Goal: Task Accomplishment & Management: Complete application form

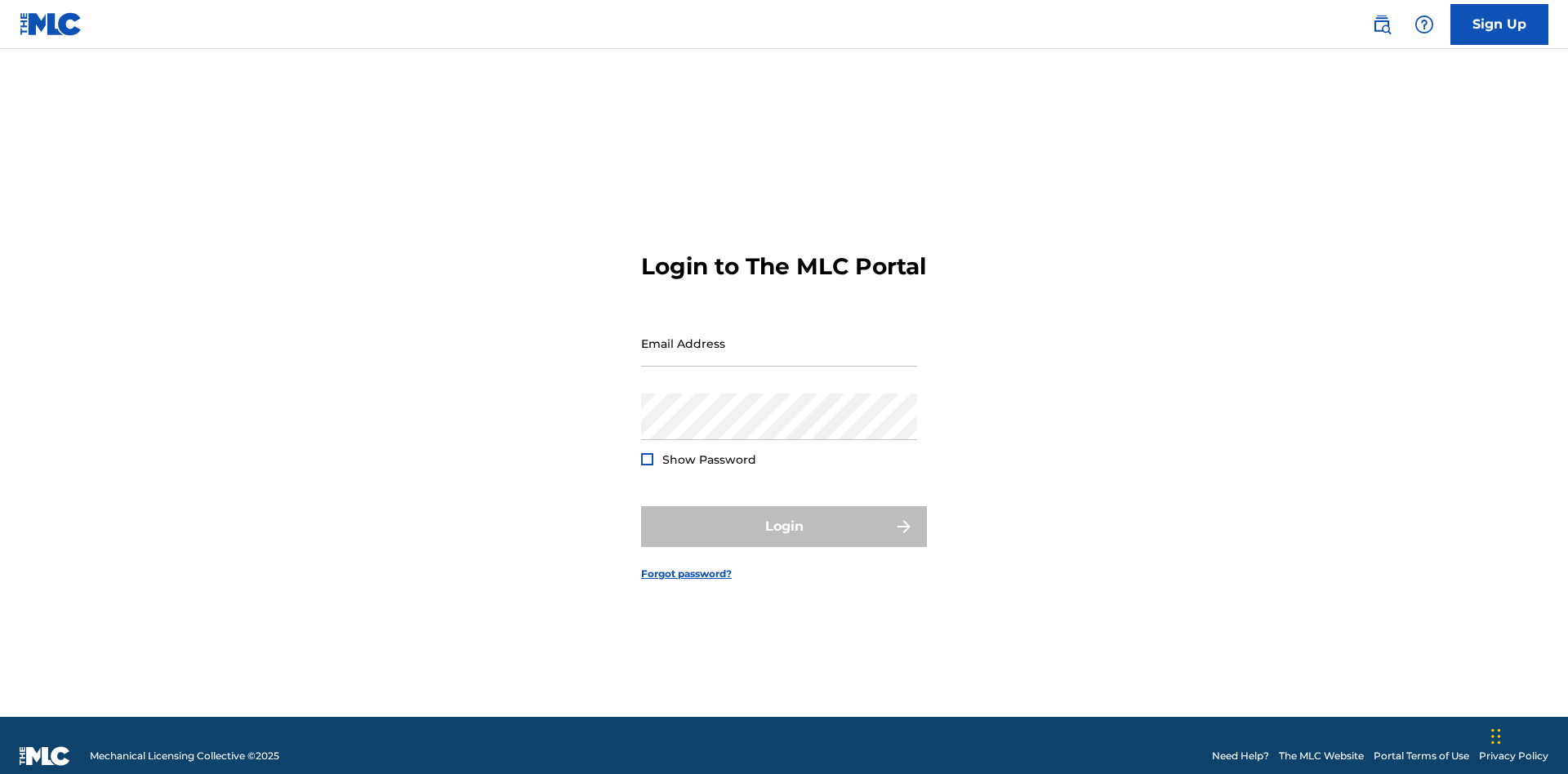
scroll to position [22, 0]
click at [1499, 24] on link "Sign Up" at bounding box center [1499, 24] width 98 height 41
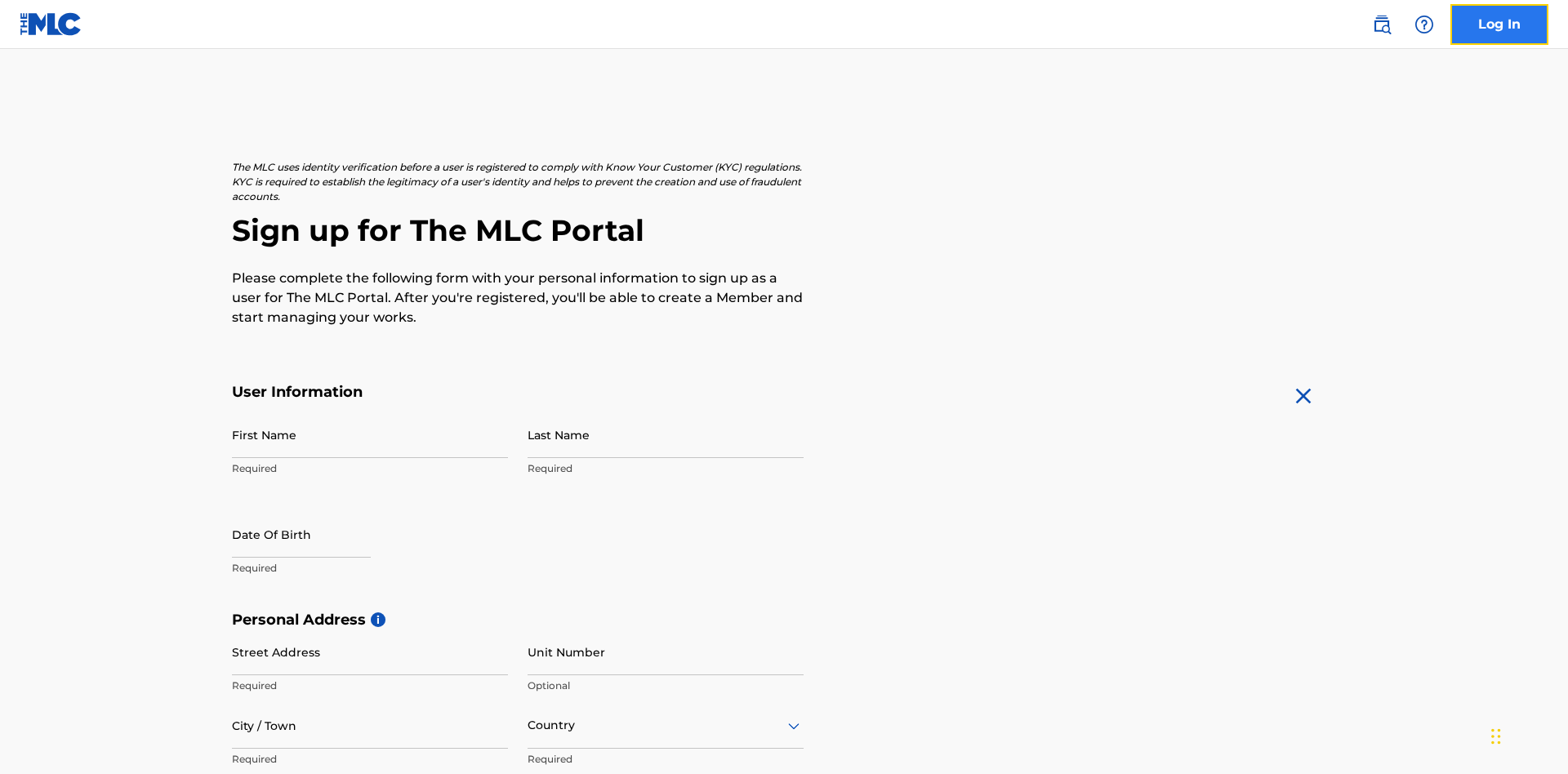
scroll to position [313, 0]
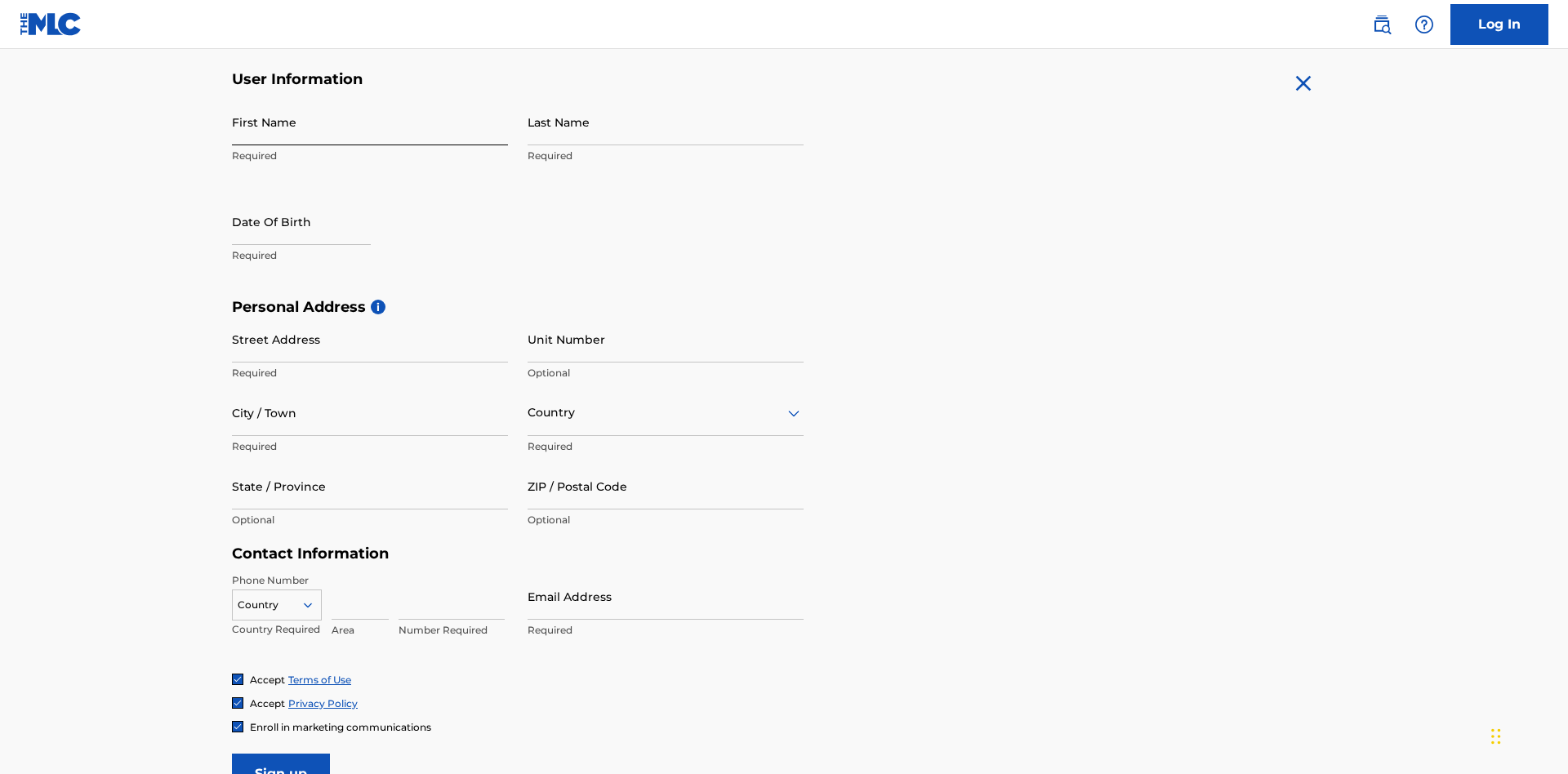
click at [370, 121] on input "First Name" at bounding box center [370, 122] width 276 height 47
type input "[PERSON_NAME]"
click at [665, 121] on input "Last Name" at bounding box center [665, 122] width 276 height 47
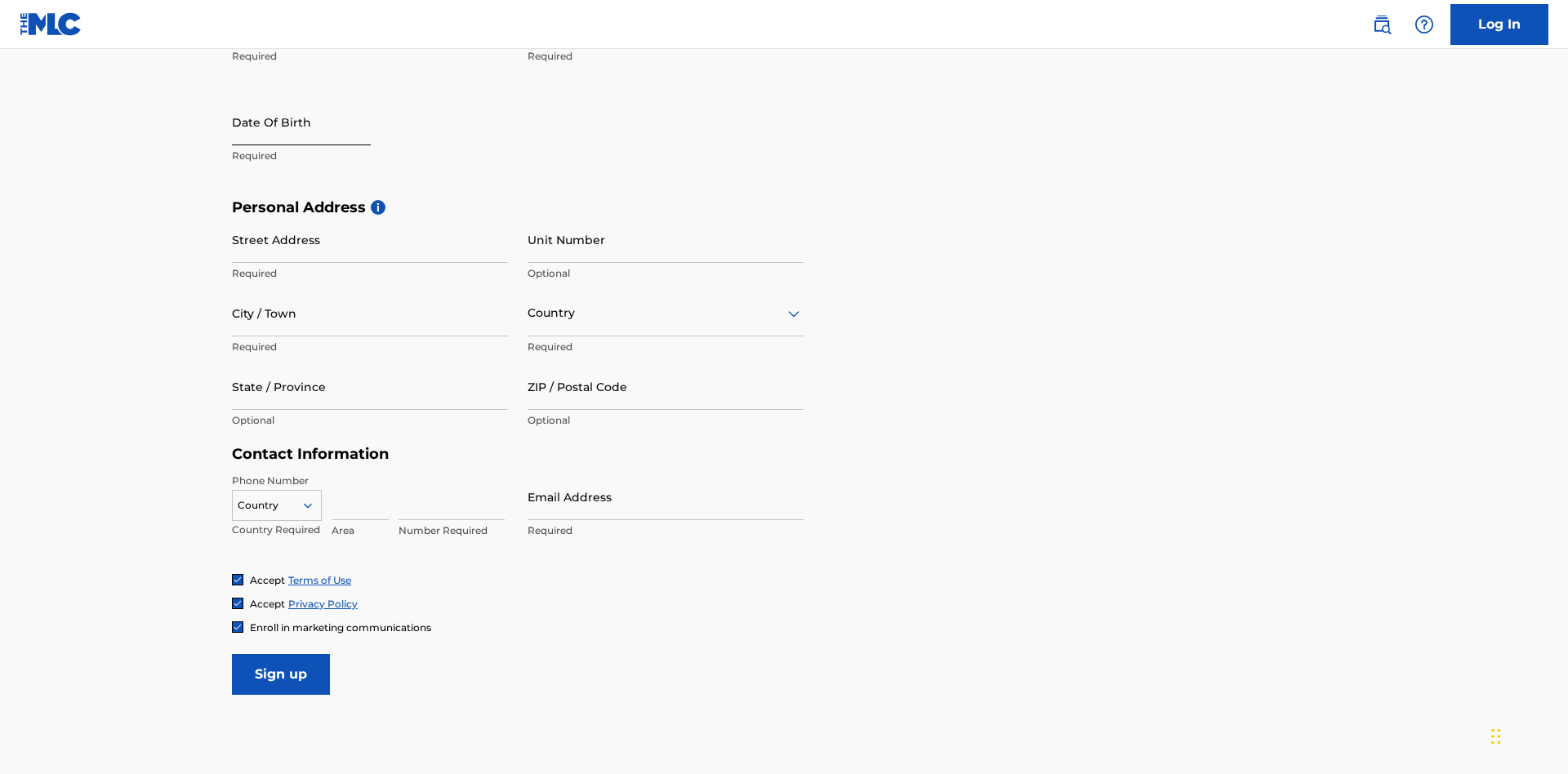
type input "Ribble"
click at [315, 123] on input "text" at bounding box center [302, 122] width 139 height 47
select select "8"
select select "2025"
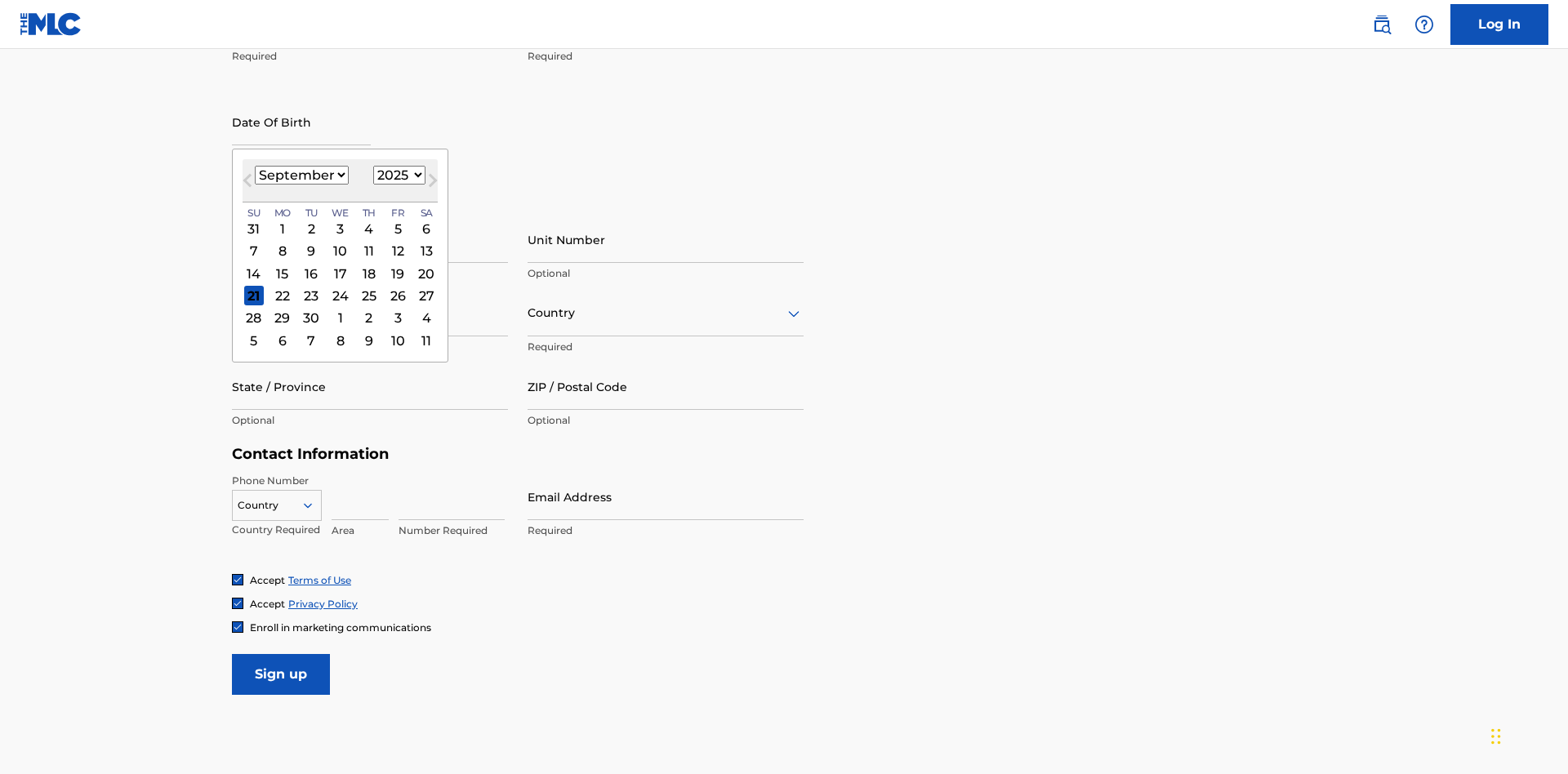
click at [301, 174] on select "January February March April May June July August September October November De…" at bounding box center [302, 174] width 94 height 19
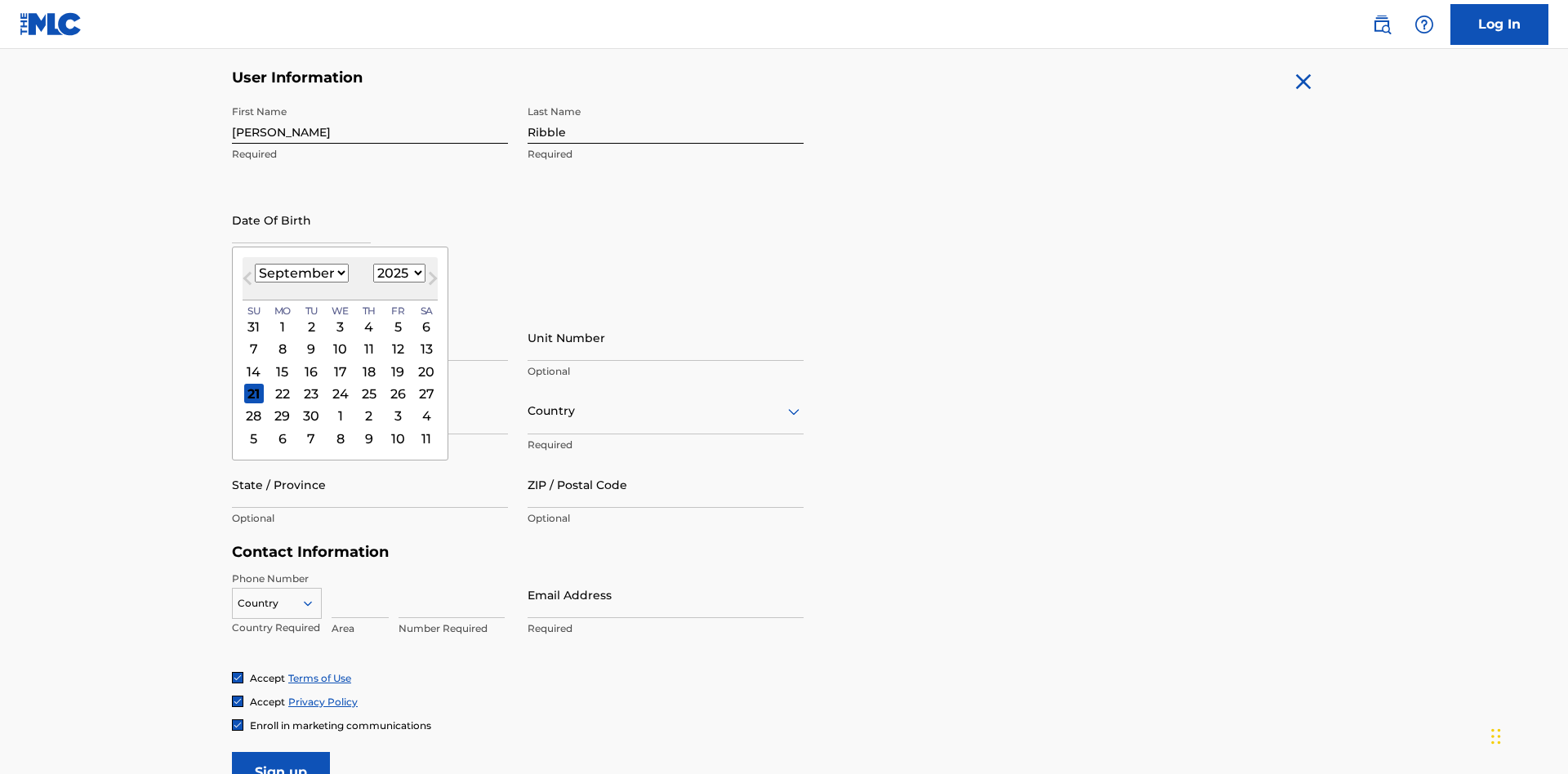
select select "0"
click at [397, 272] on select "1900 1901 1902 1903 1904 1905 1906 1907 1908 1909 1910 1911 1912 1913 1914 1915…" at bounding box center [399, 272] width 52 height 19
select select "1985"
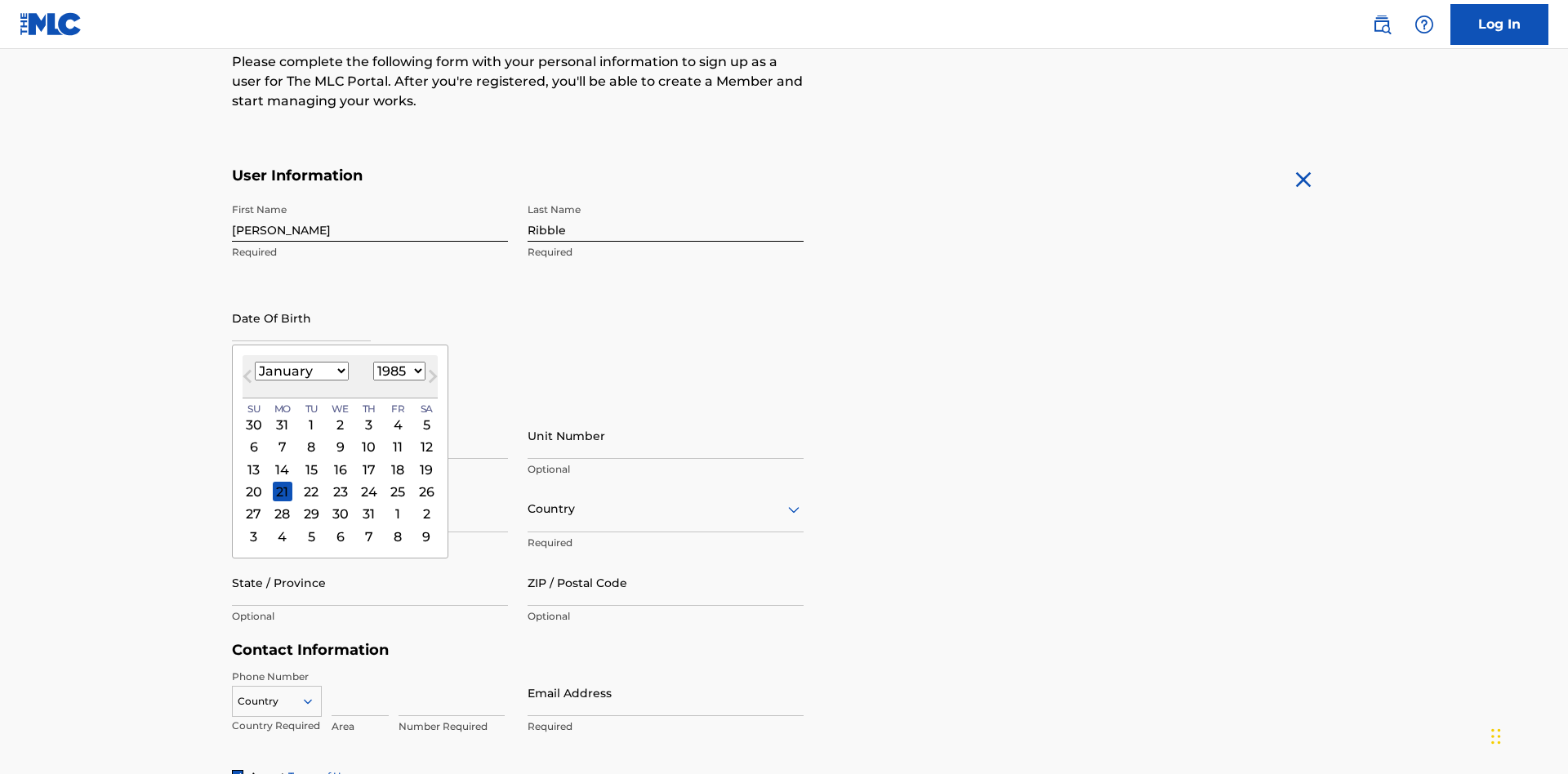
click at [397, 370] on select "1900 1901 1902 1903 1904 1905 1906 1907 1908 1909 1910 1911 1912 1913 1914 1915…" at bounding box center [399, 370] width 52 height 19
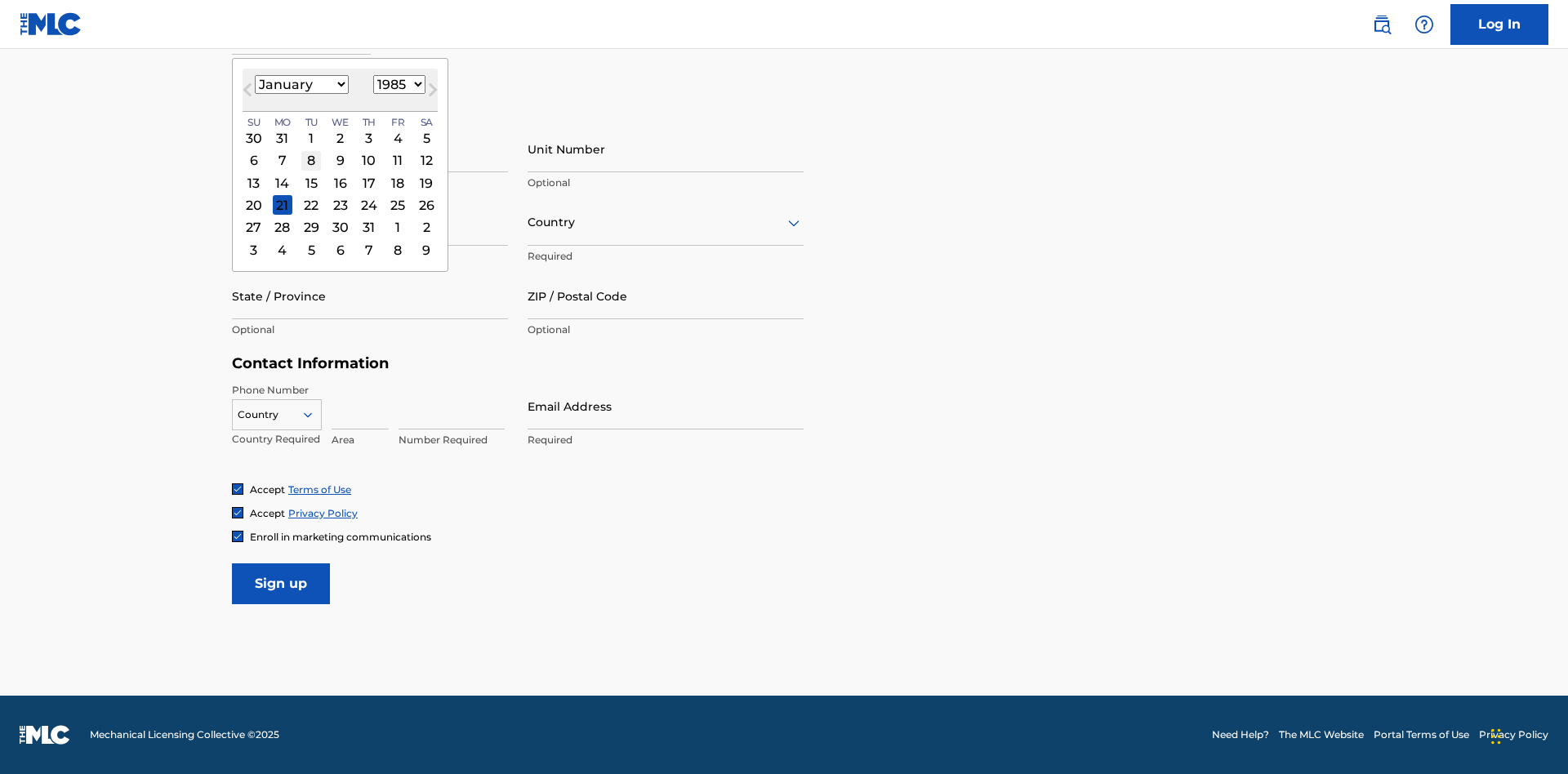
click at [311, 160] on div "8" at bounding box center [312, 161] width 20 height 20
type input "January 8 1985"
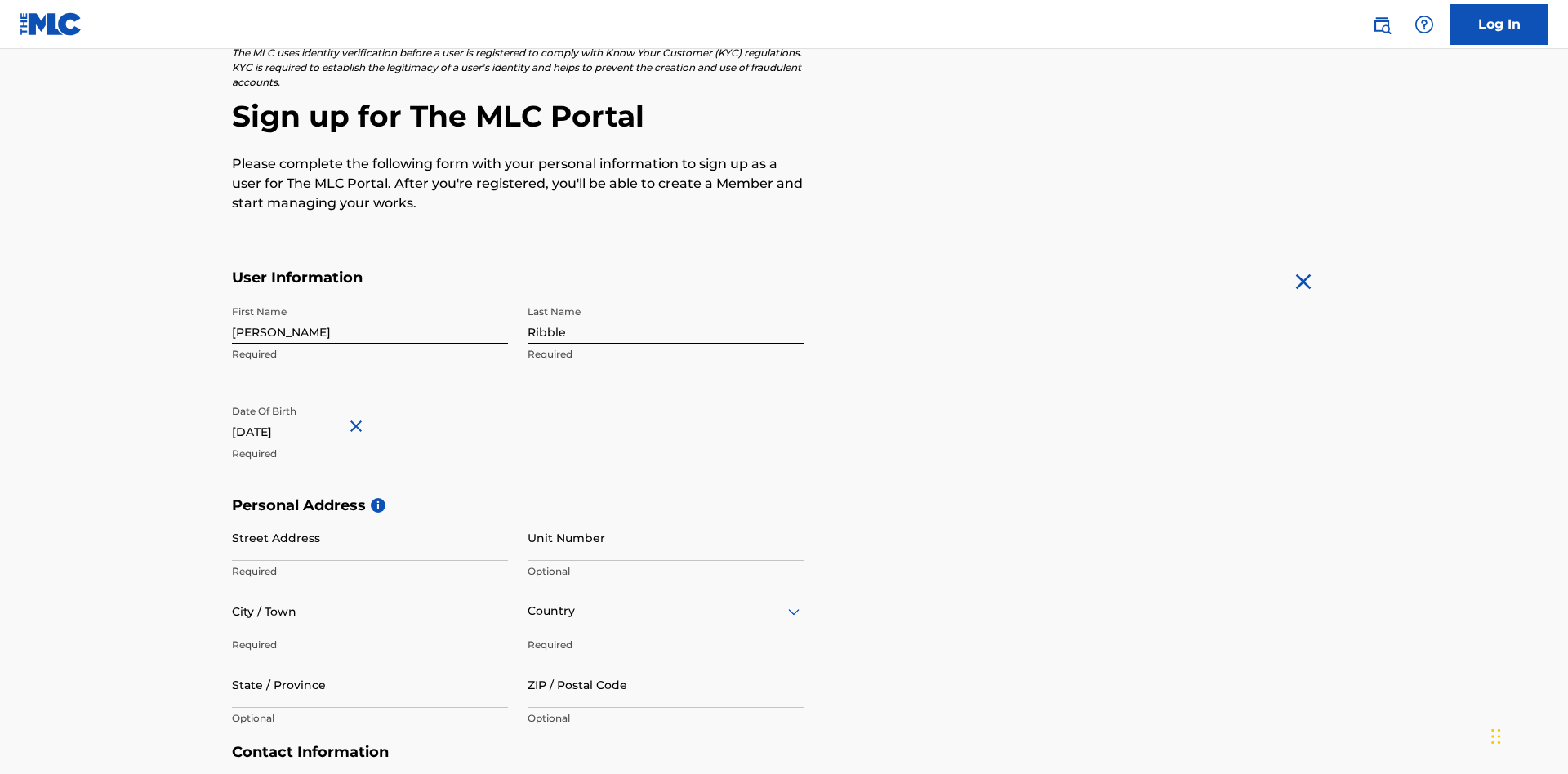
scroll to position [503, 0]
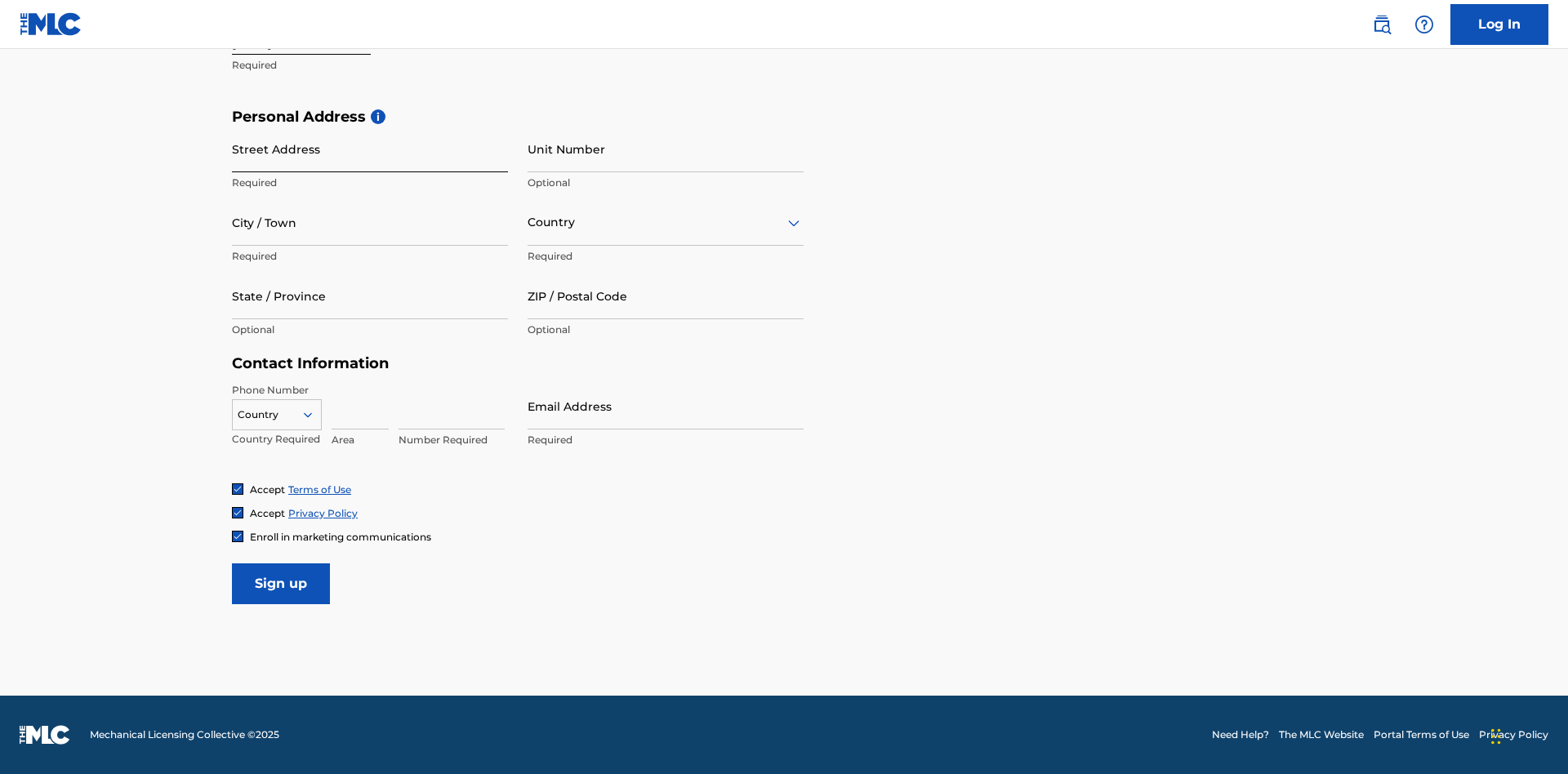
click at [370, 149] on input "Street Address" at bounding box center [370, 149] width 276 height 47
type input "9909 Elks Run Rd"
click at [370, 222] on input "City / Town" at bounding box center [370, 222] width 276 height 47
type input "Roseville"
click at [528, 222] on input "text" at bounding box center [528, 222] width 3 height 18
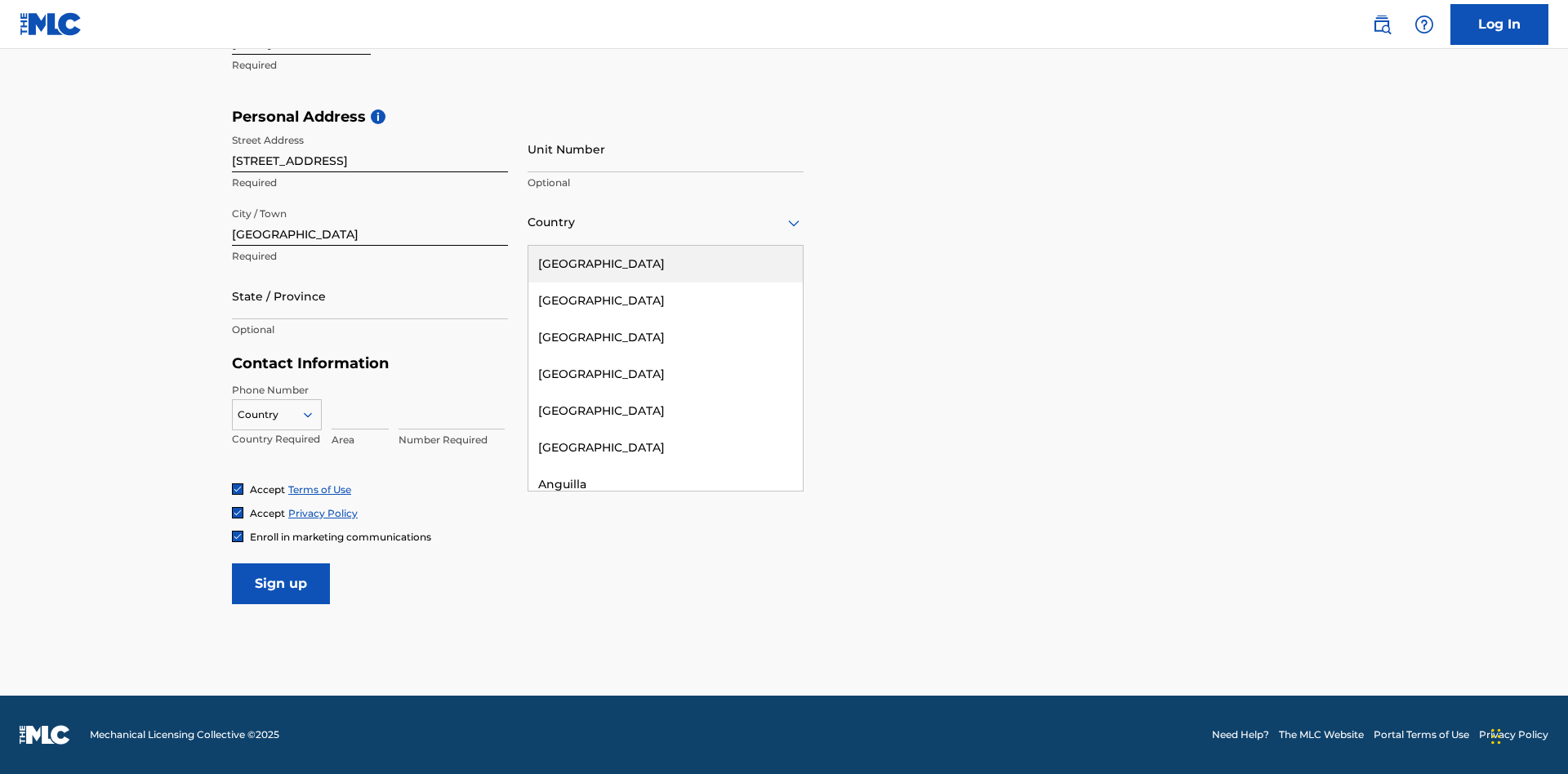
click at [665, 264] on div "United States" at bounding box center [665, 265] width 274 height 37
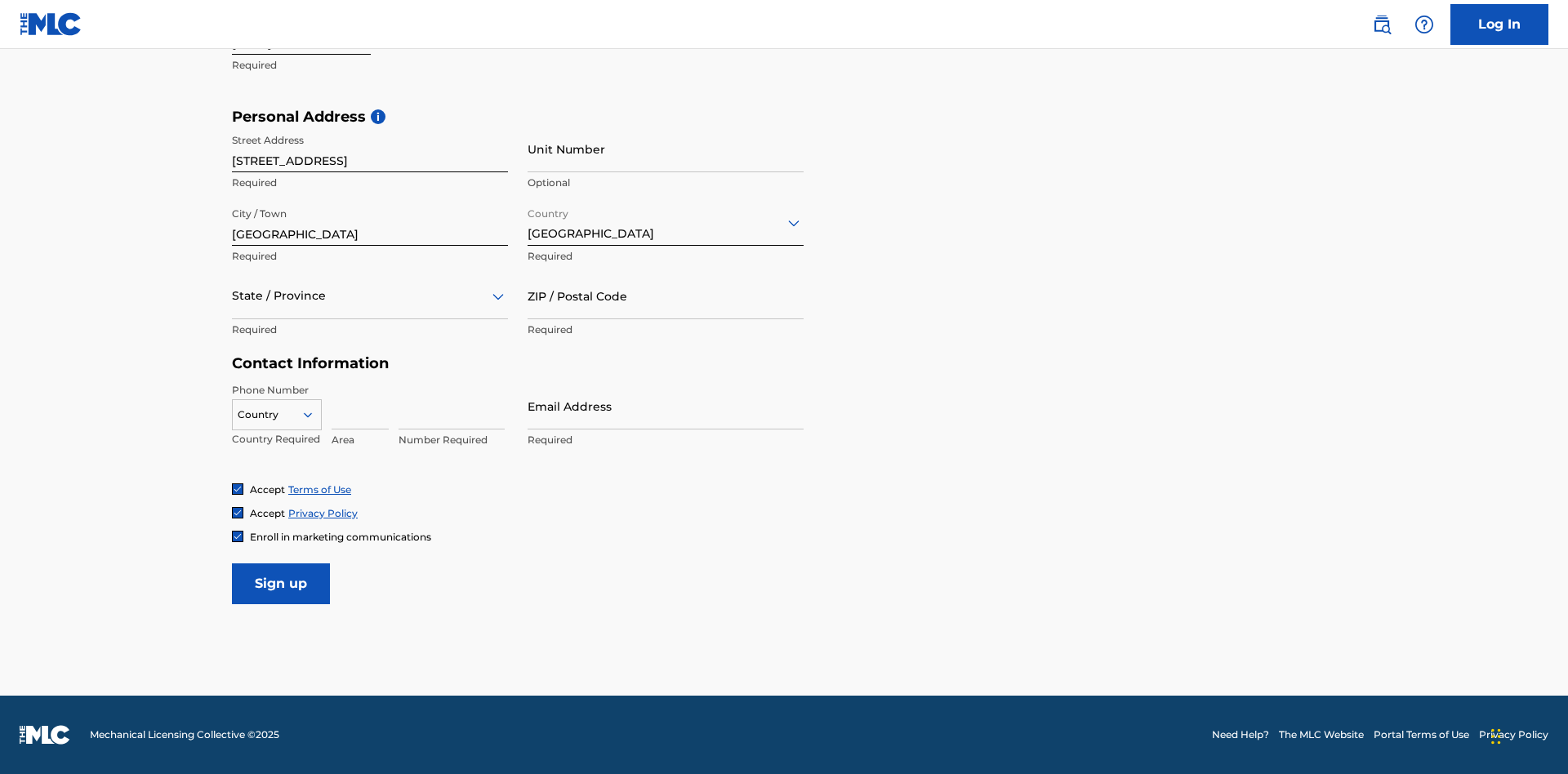
click at [370, 296] on div at bounding box center [370, 296] width 276 height 21
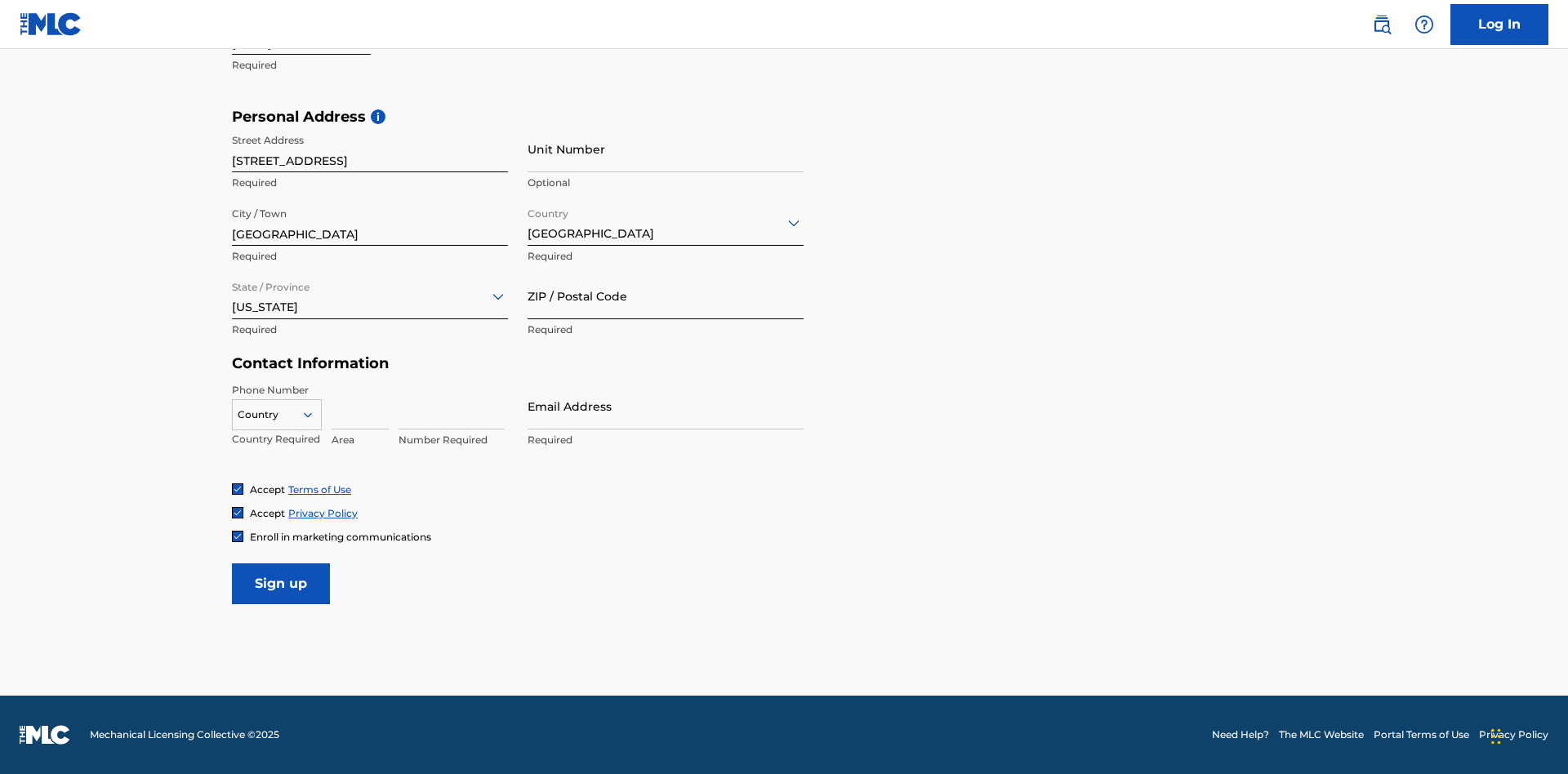
click at [665, 296] on input "ZIP / Postal Code" at bounding box center [665, 296] width 276 height 47
type input "43777"
click at [315, 414] on icon at bounding box center [308, 414] width 15 height 15
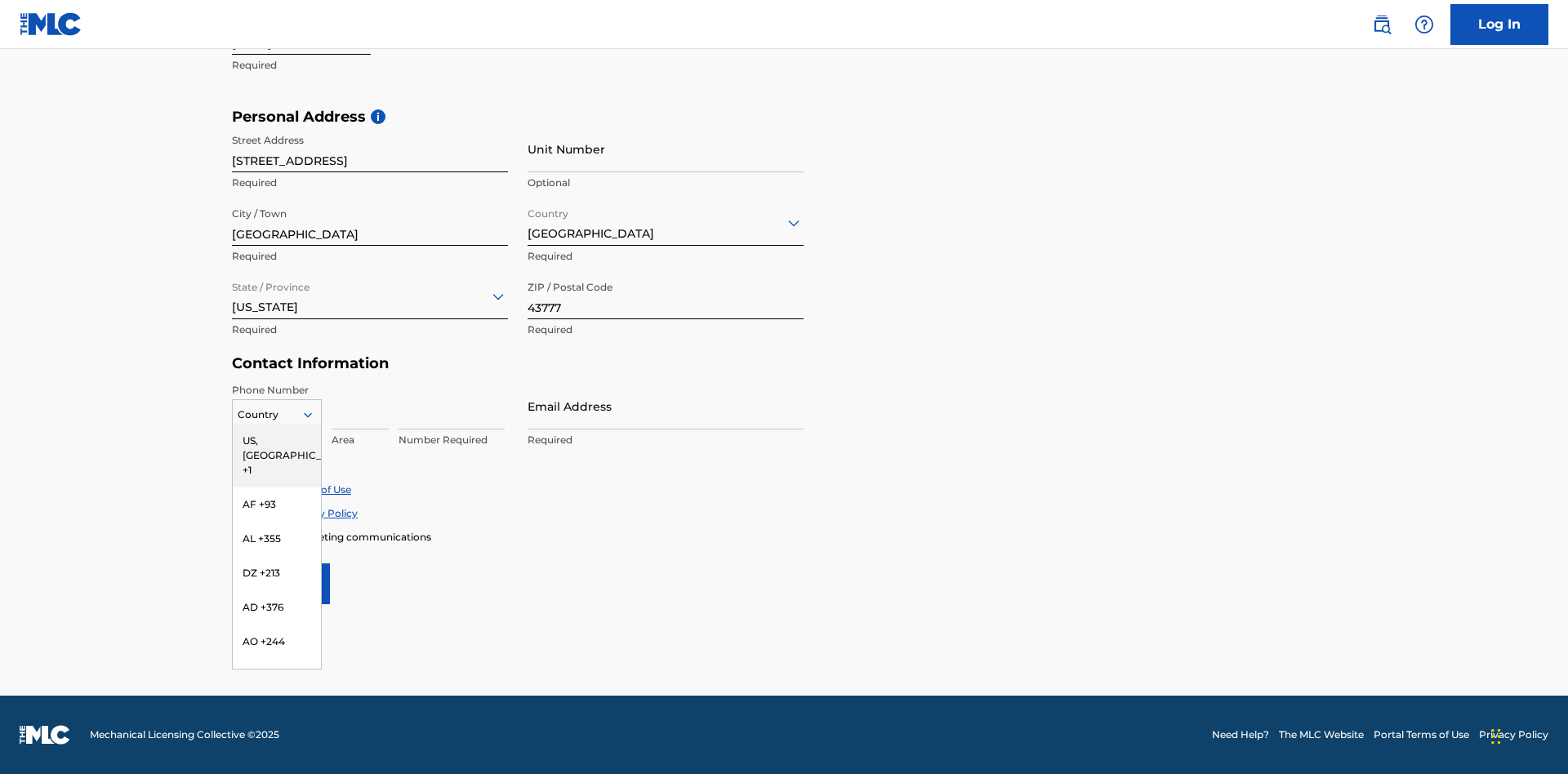
click at [277, 440] on div "US, CA +1" at bounding box center [277, 456] width 88 height 64
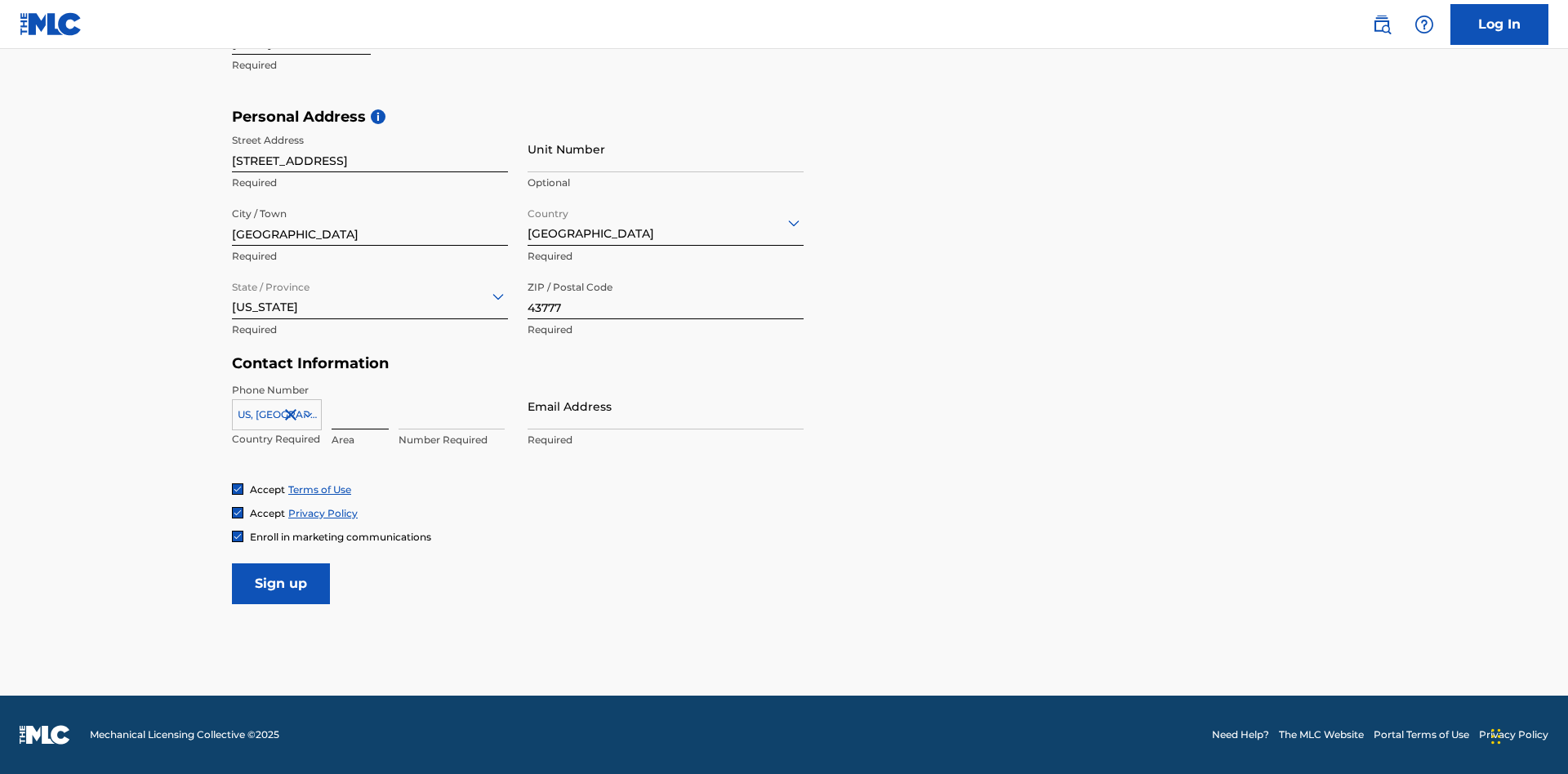
click at [361, 406] on input at bounding box center [360, 407] width 57 height 47
type input "740"
click at [452, 406] on input at bounding box center [452, 407] width 106 height 47
type input "8086351"
click at [665, 406] on input "Email Address" at bounding box center [665, 407] width 276 height 47
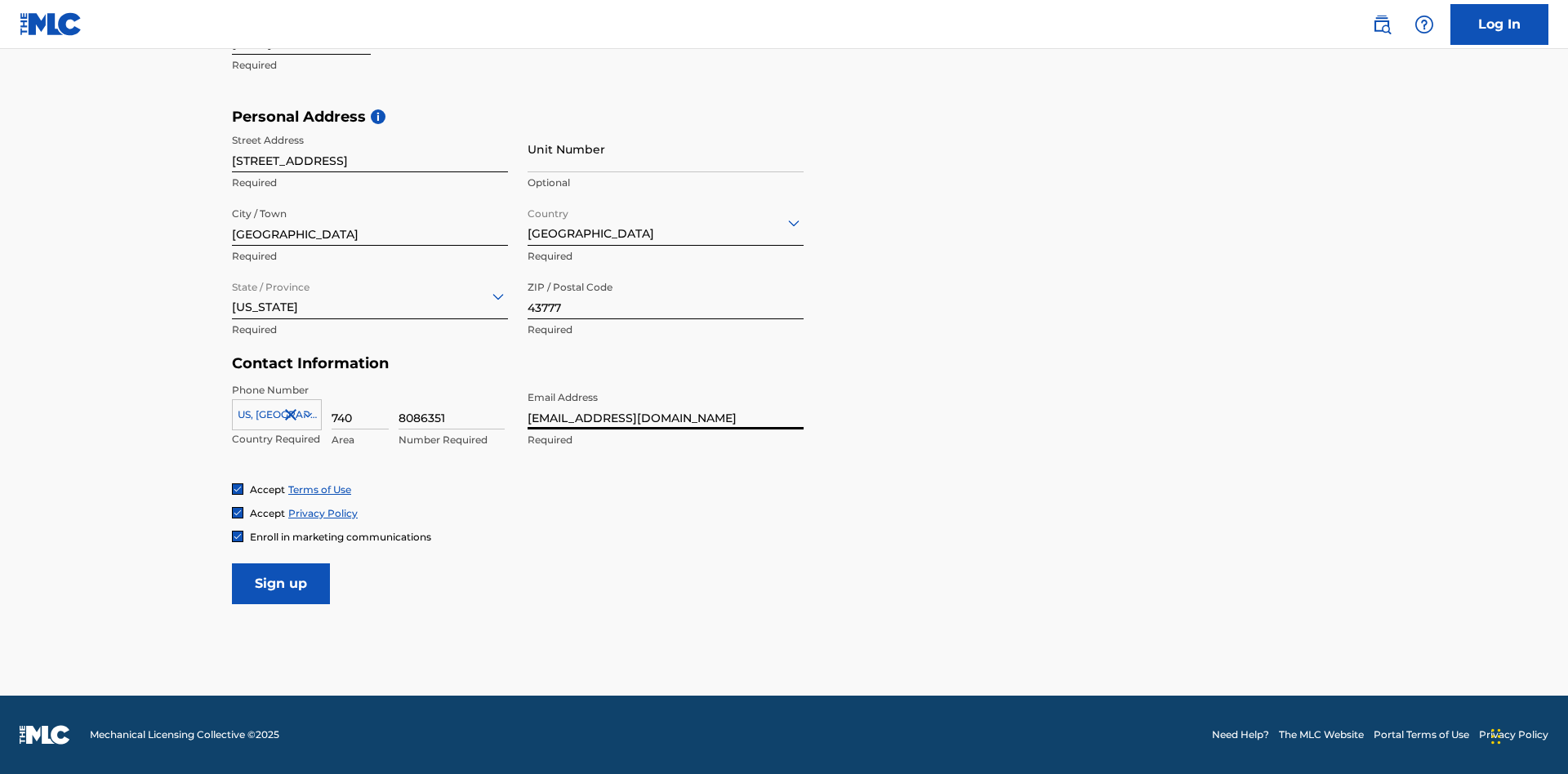
scroll to position [0, 39]
type input "8ac8f55e-2295-4bee-ac51-a17d26fdd903@mailslurp.biz"
click at [281, 583] on input "Sign up" at bounding box center [281, 584] width 98 height 41
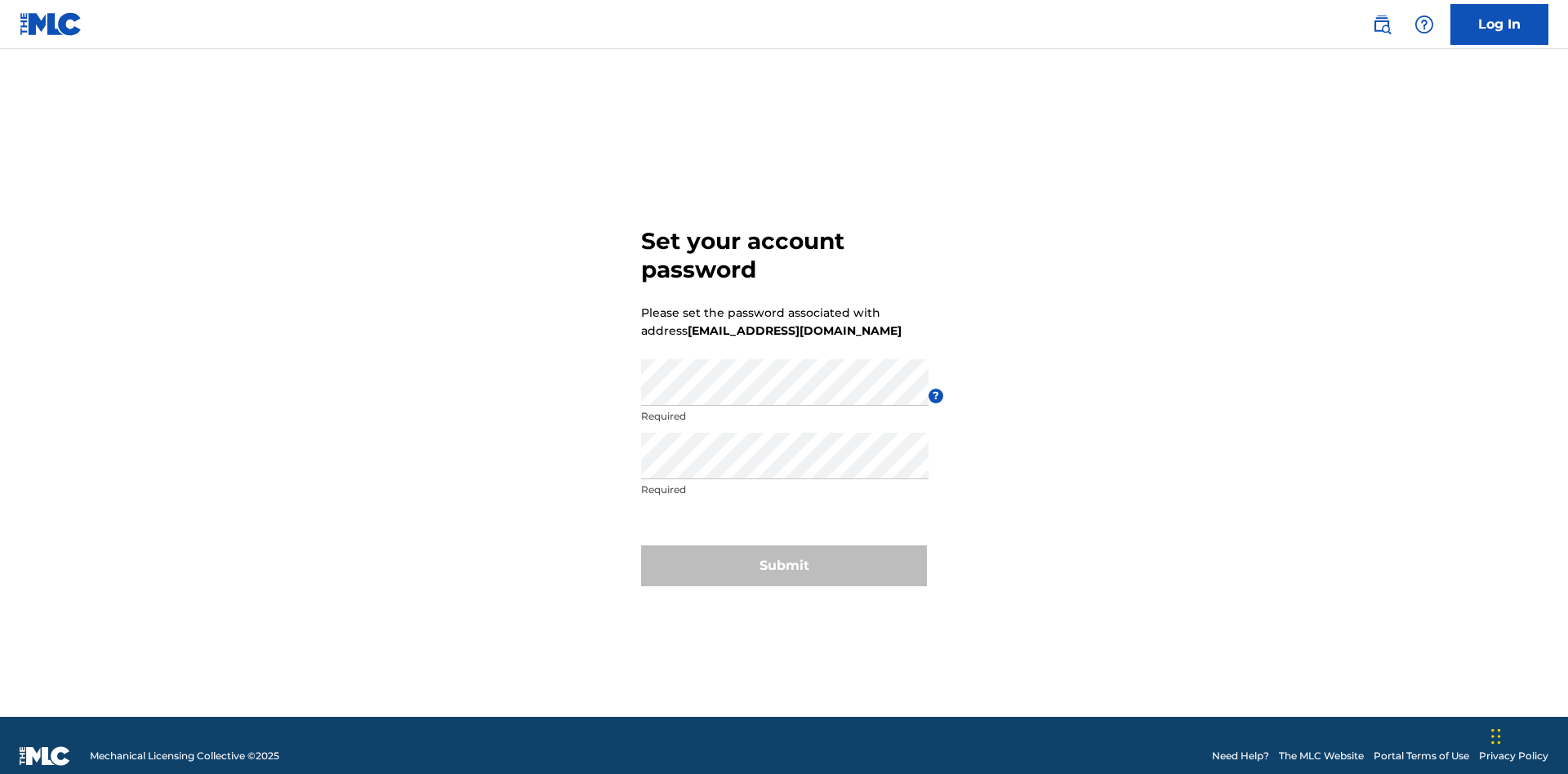
scroll to position [22, 0]
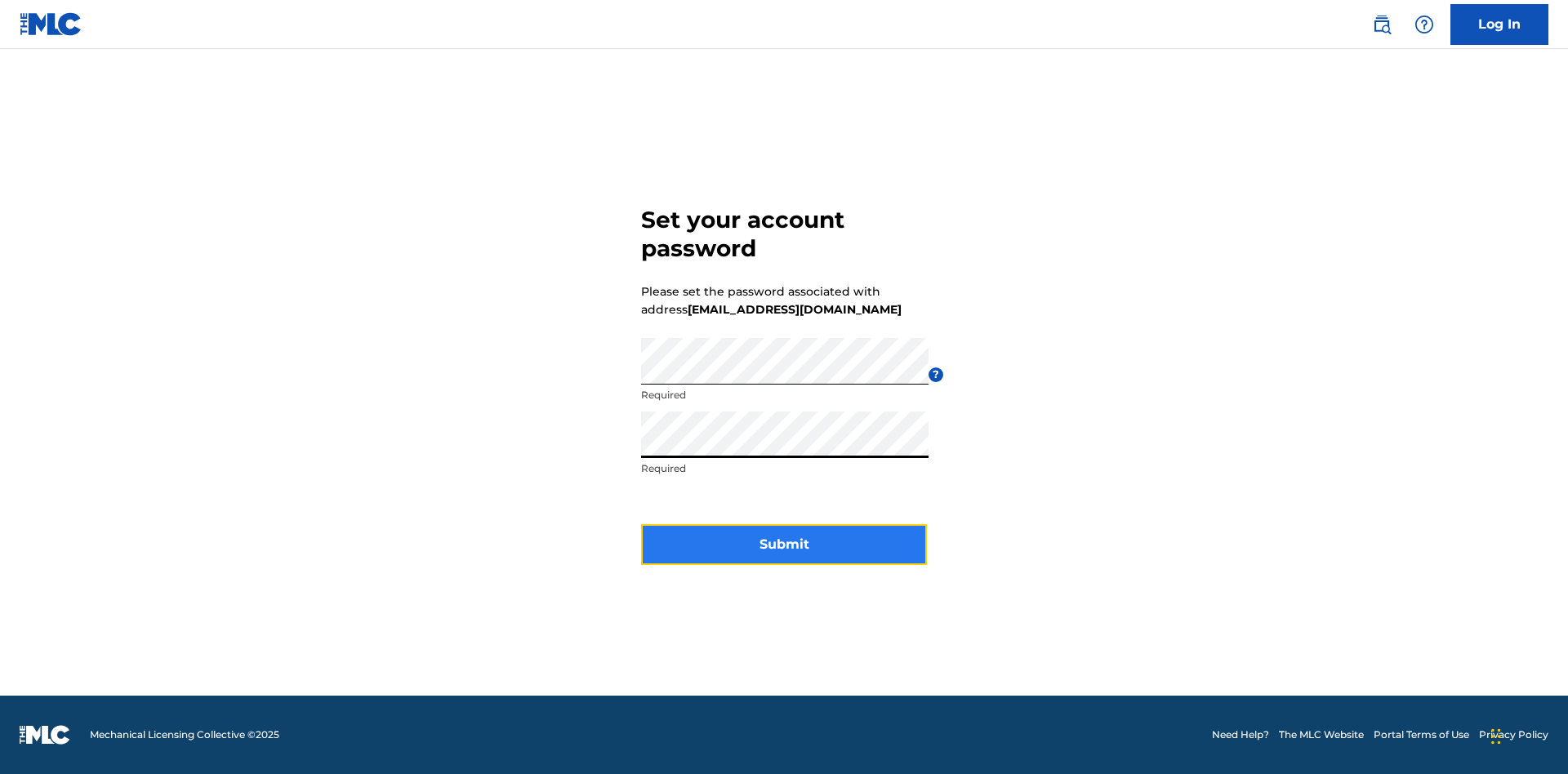
click at [784, 555] on button "Submit" at bounding box center [784, 545] width 286 height 41
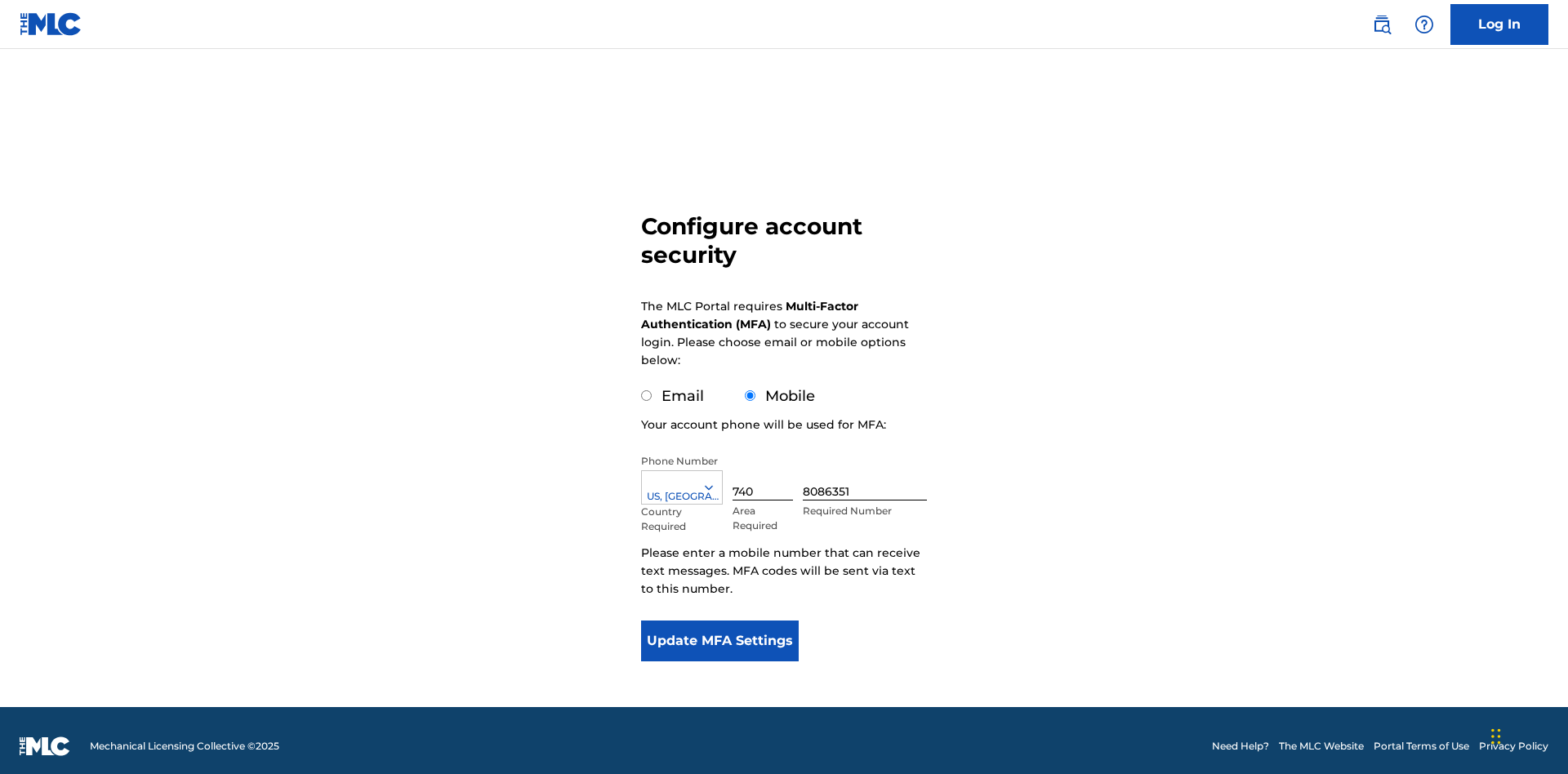
scroll to position [17, 0]
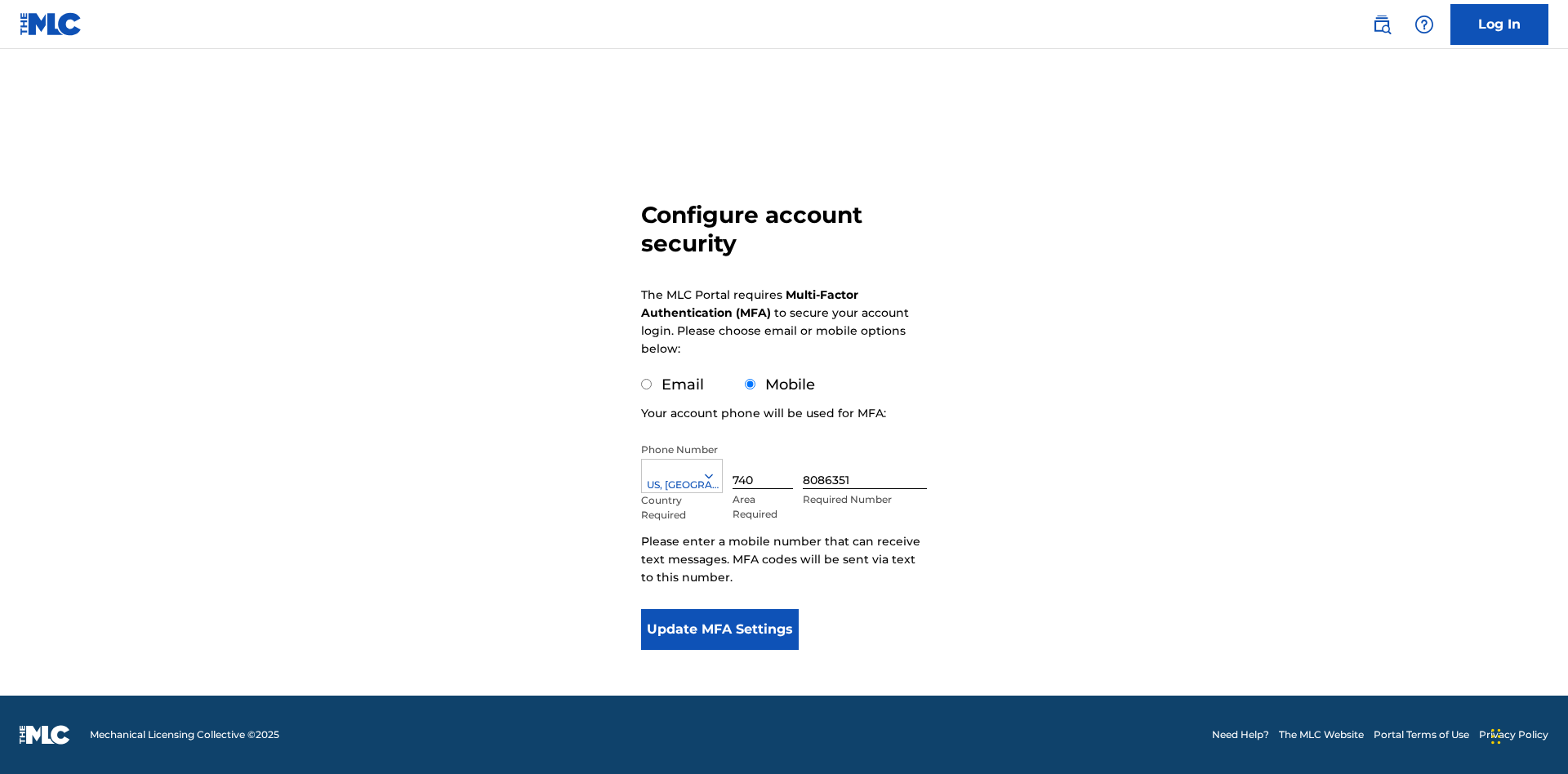
click at [647, 385] on input "Email" at bounding box center [646, 384] width 11 height 11
radio input "true"
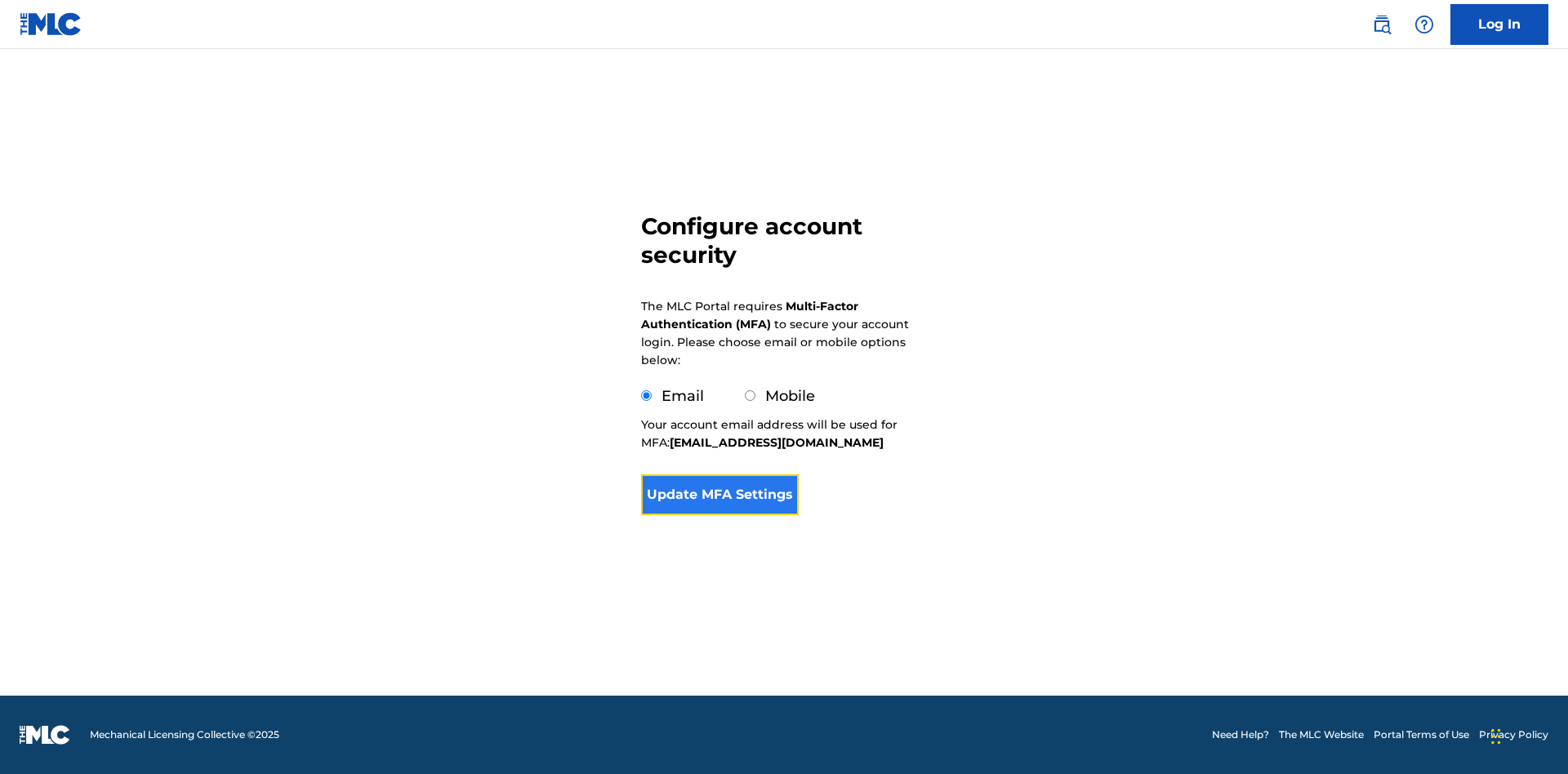
click at [719, 515] on button "Update MFA Settings" at bounding box center [719, 495] width 158 height 41
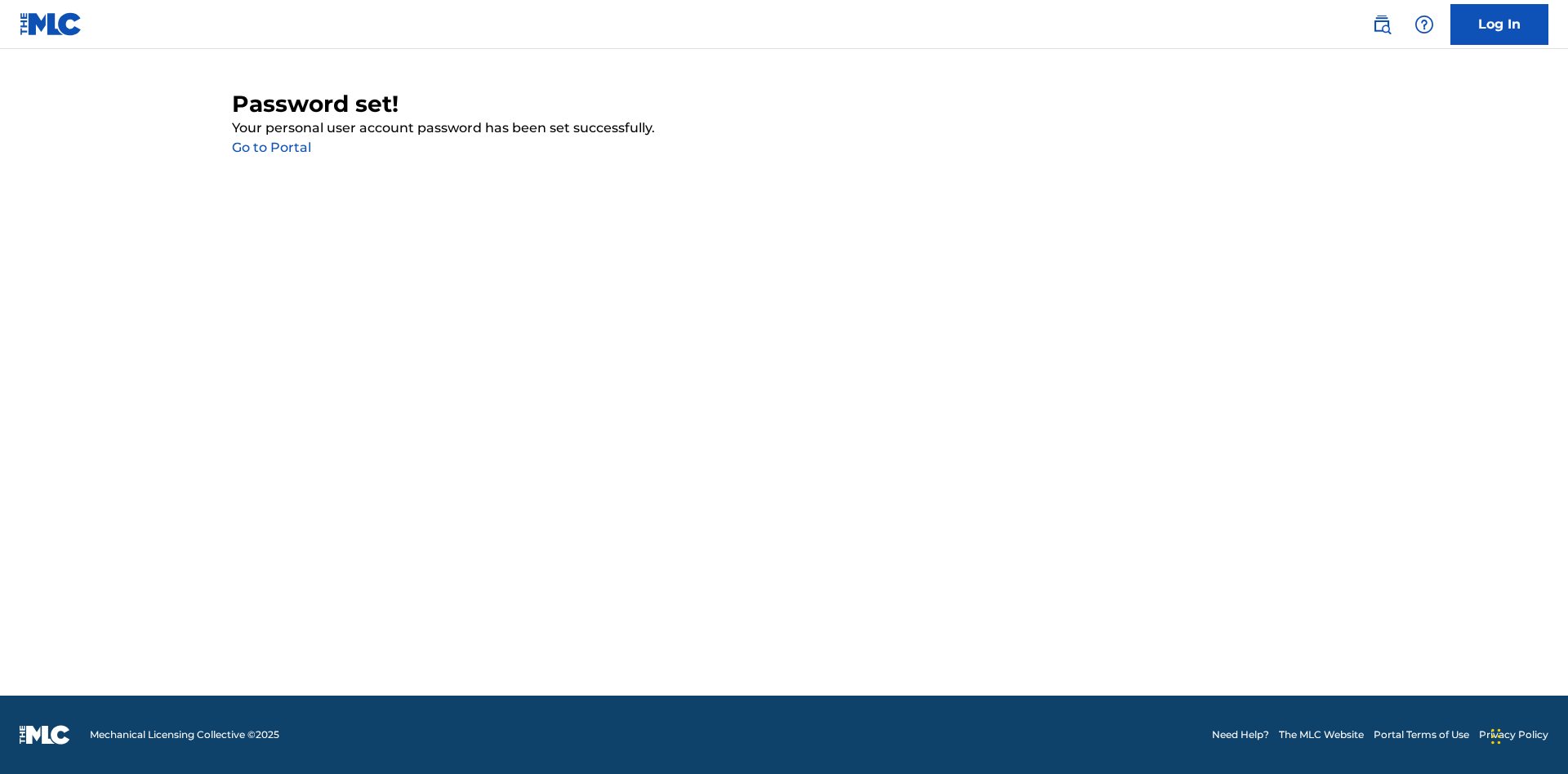
click at [271, 148] on link "Go to Portal" at bounding box center [271, 148] width 79 height 16
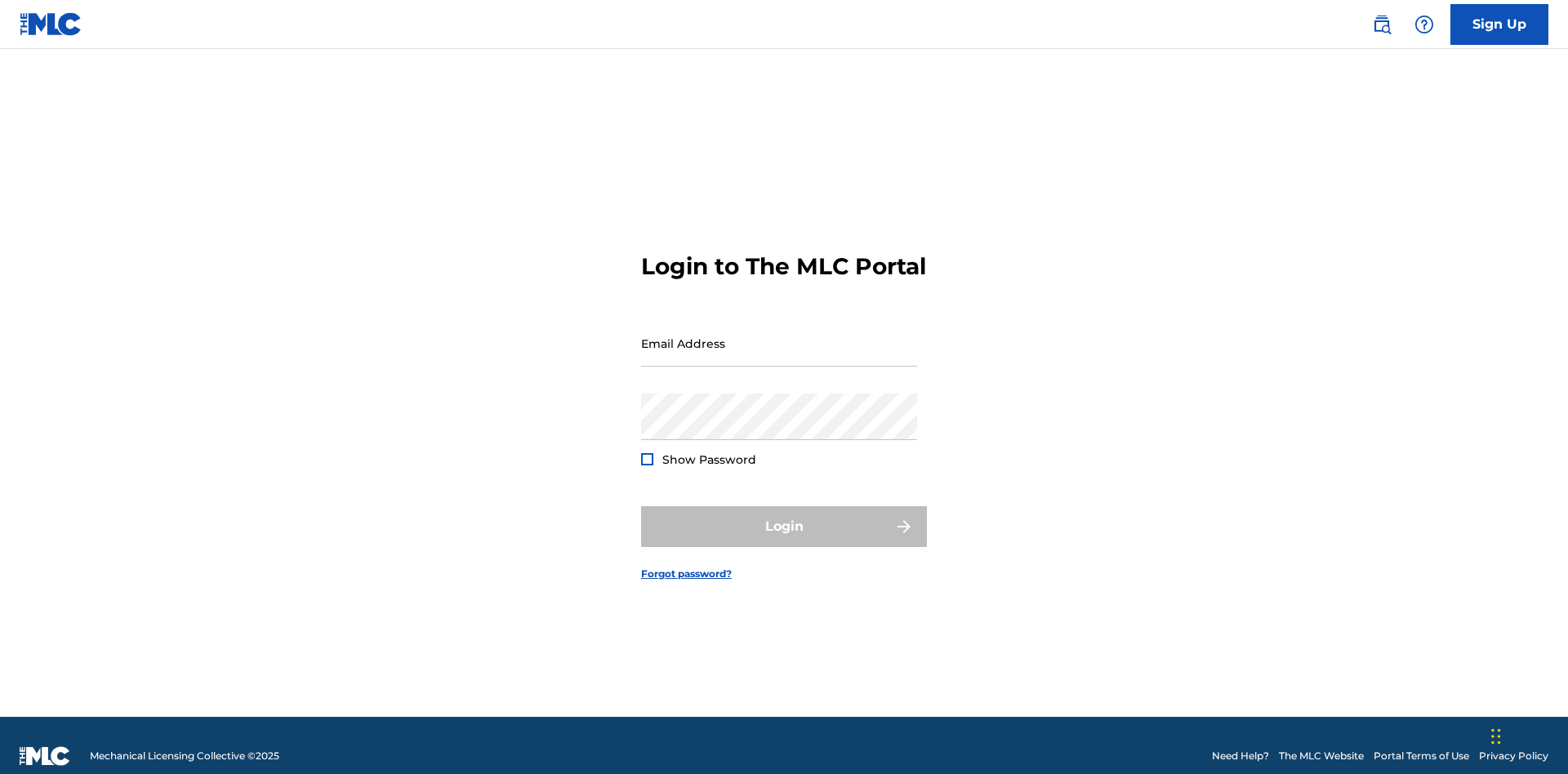
scroll to position [22, 0]
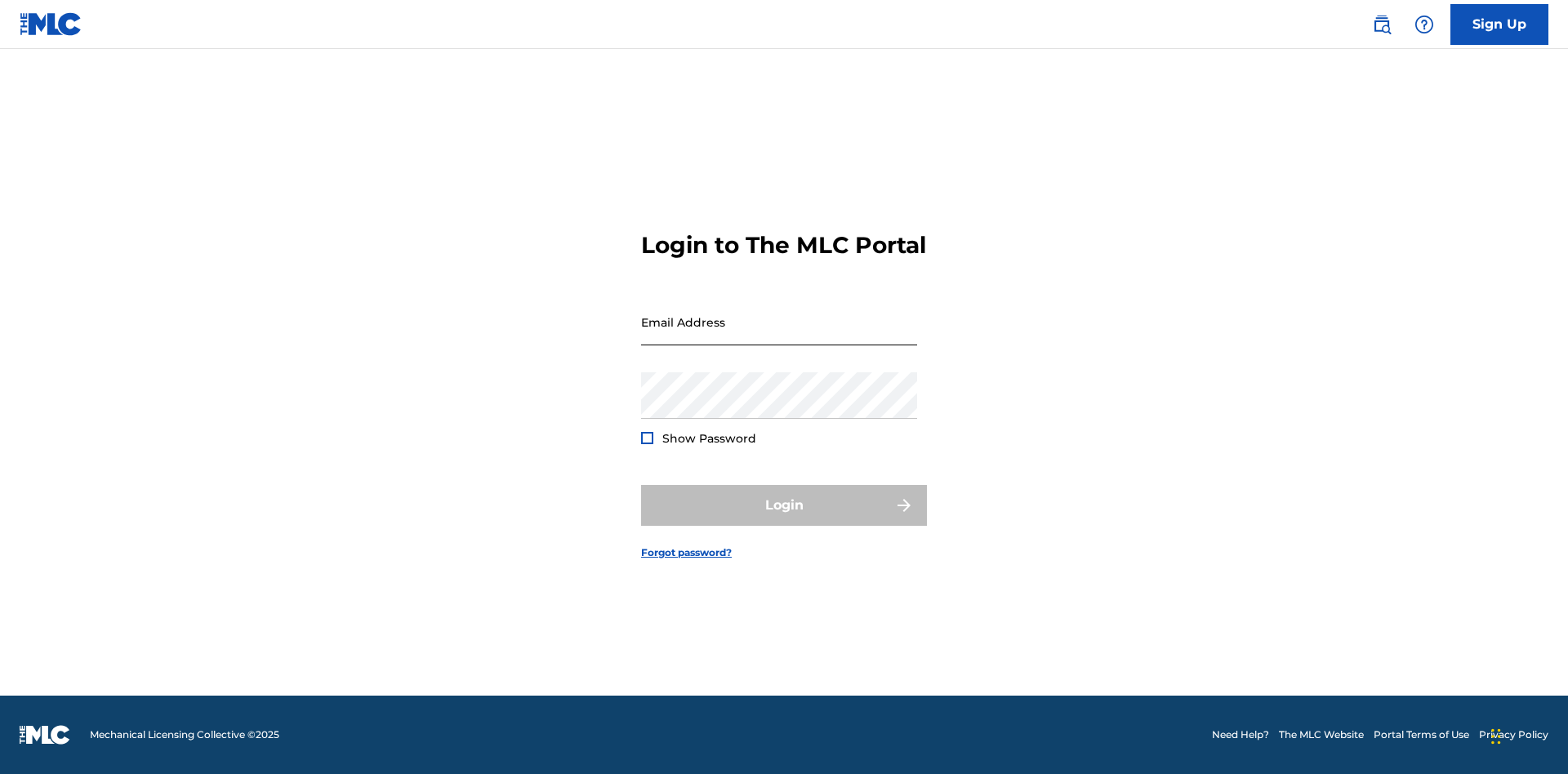
click at [779, 336] on input "Email Address" at bounding box center [779, 322] width 276 height 47
type input "[EMAIL_ADDRESS][DOMAIN_NAME]"
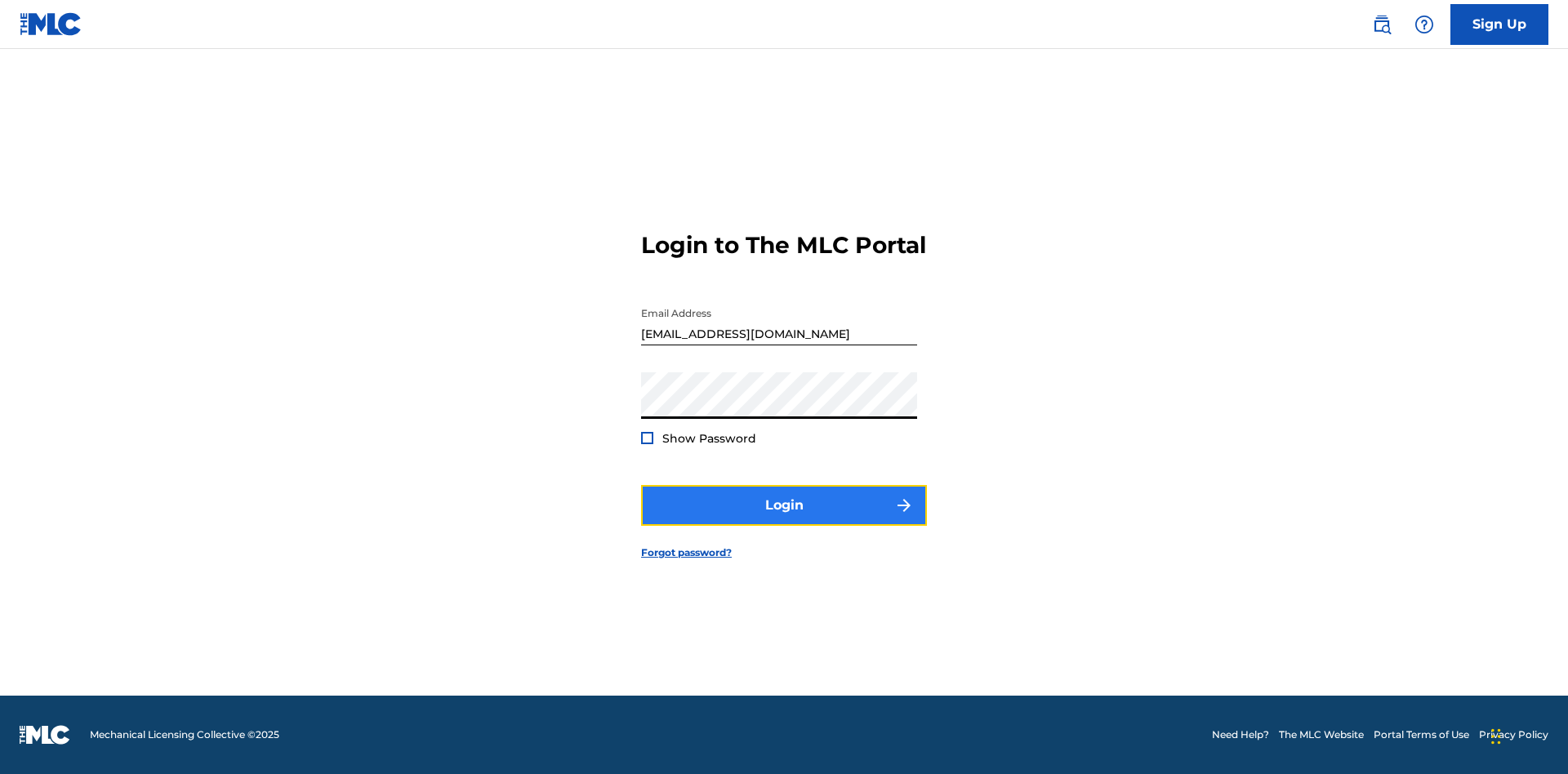
click at [784, 519] on button "Login" at bounding box center [784, 506] width 286 height 41
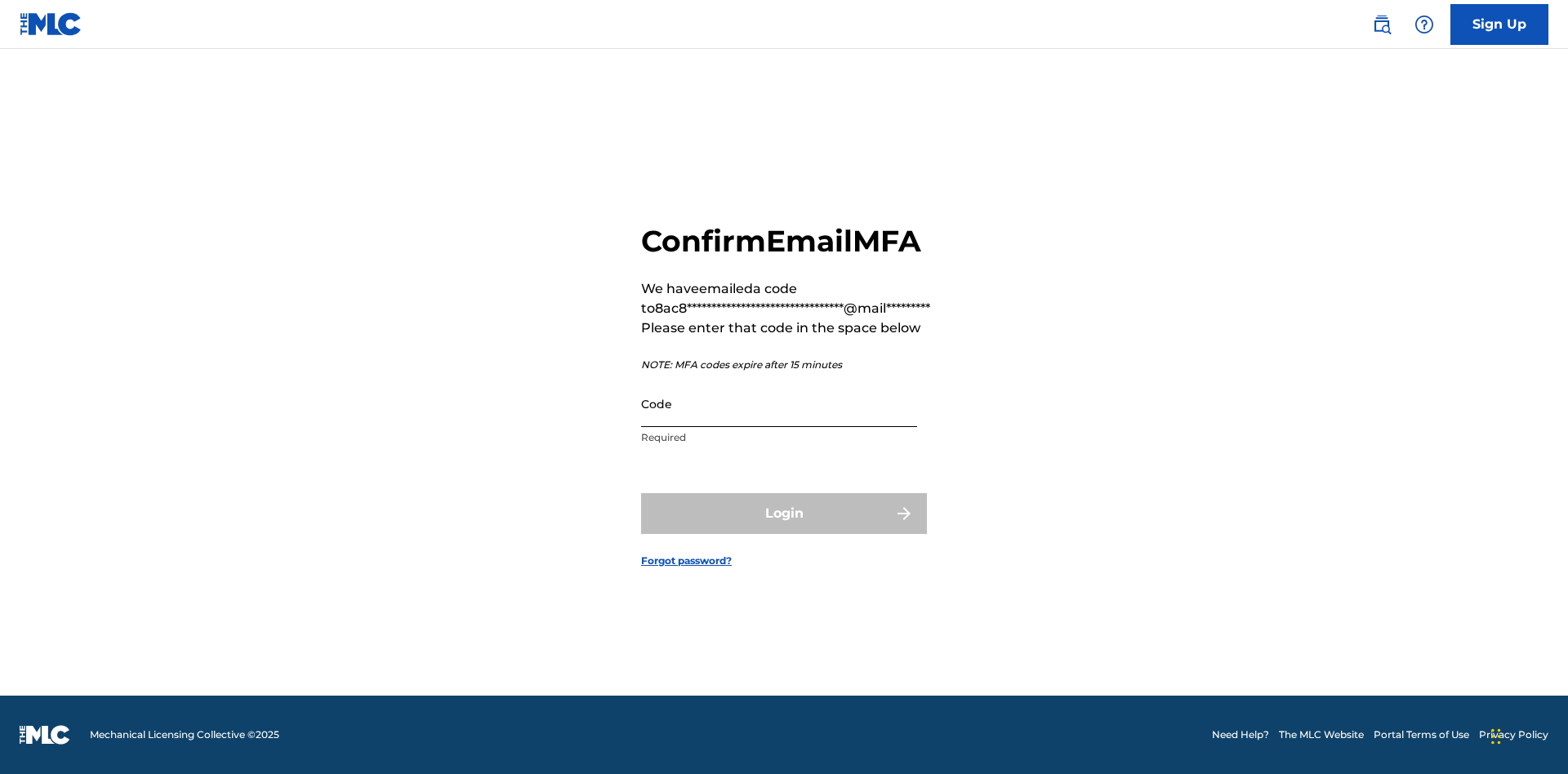
click at [779, 404] on input "Code" at bounding box center [779, 404] width 276 height 47
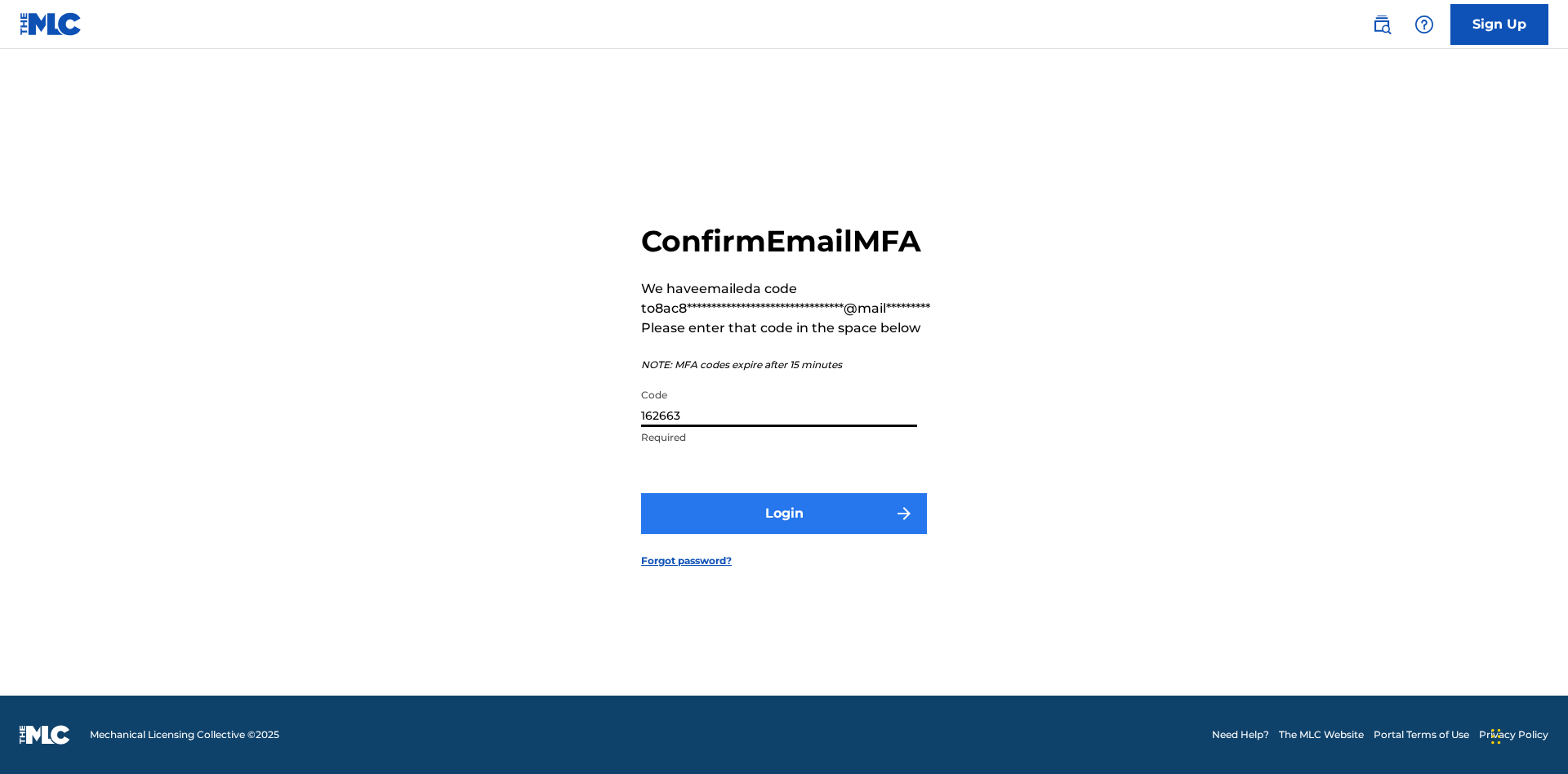
type input "162663"
click at [784, 512] on button "Login" at bounding box center [784, 513] width 286 height 41
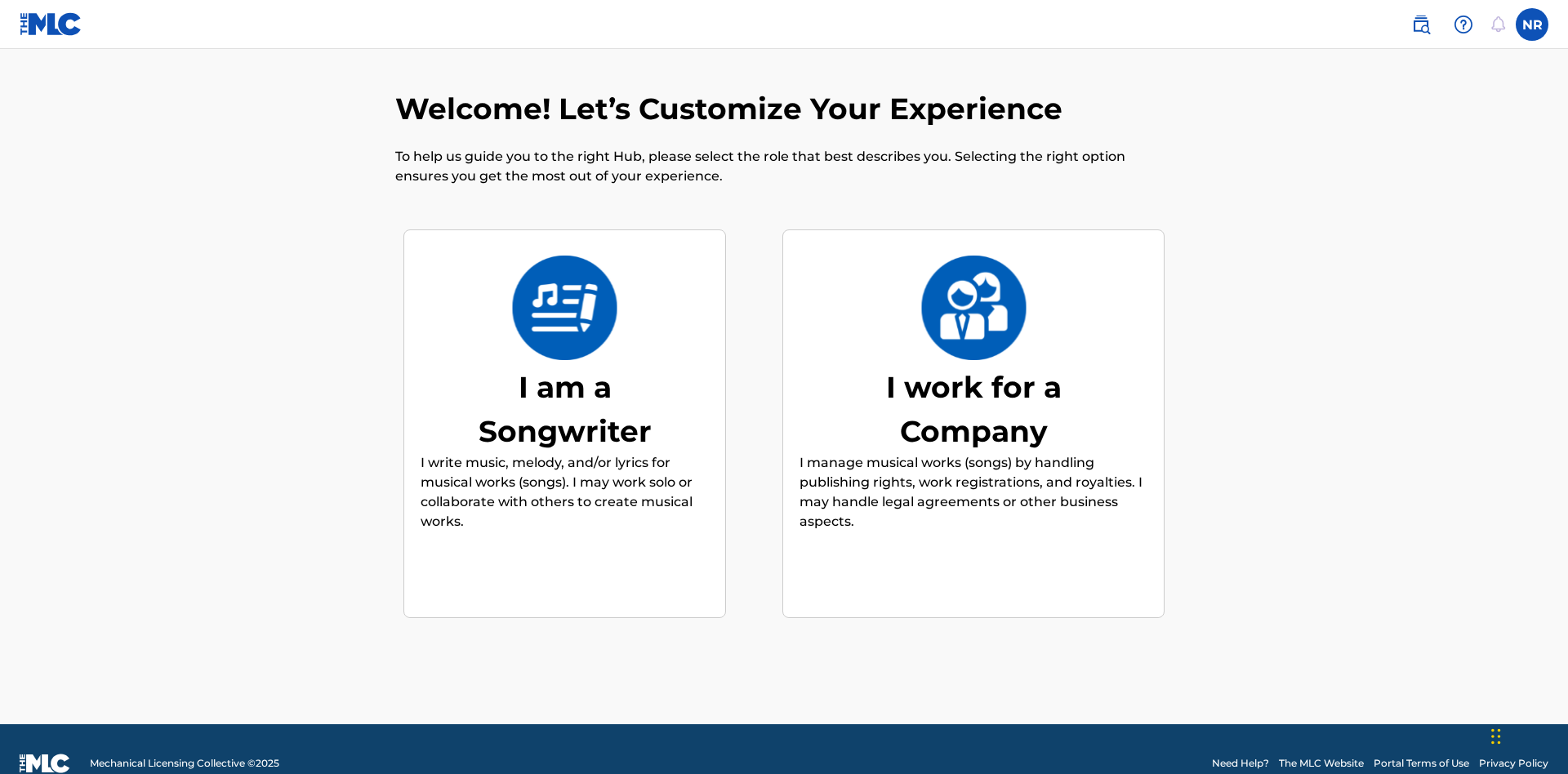
click at [564, 380] on div "I am a Songwriter" at bounding box center [565, 410] width 245 height 88
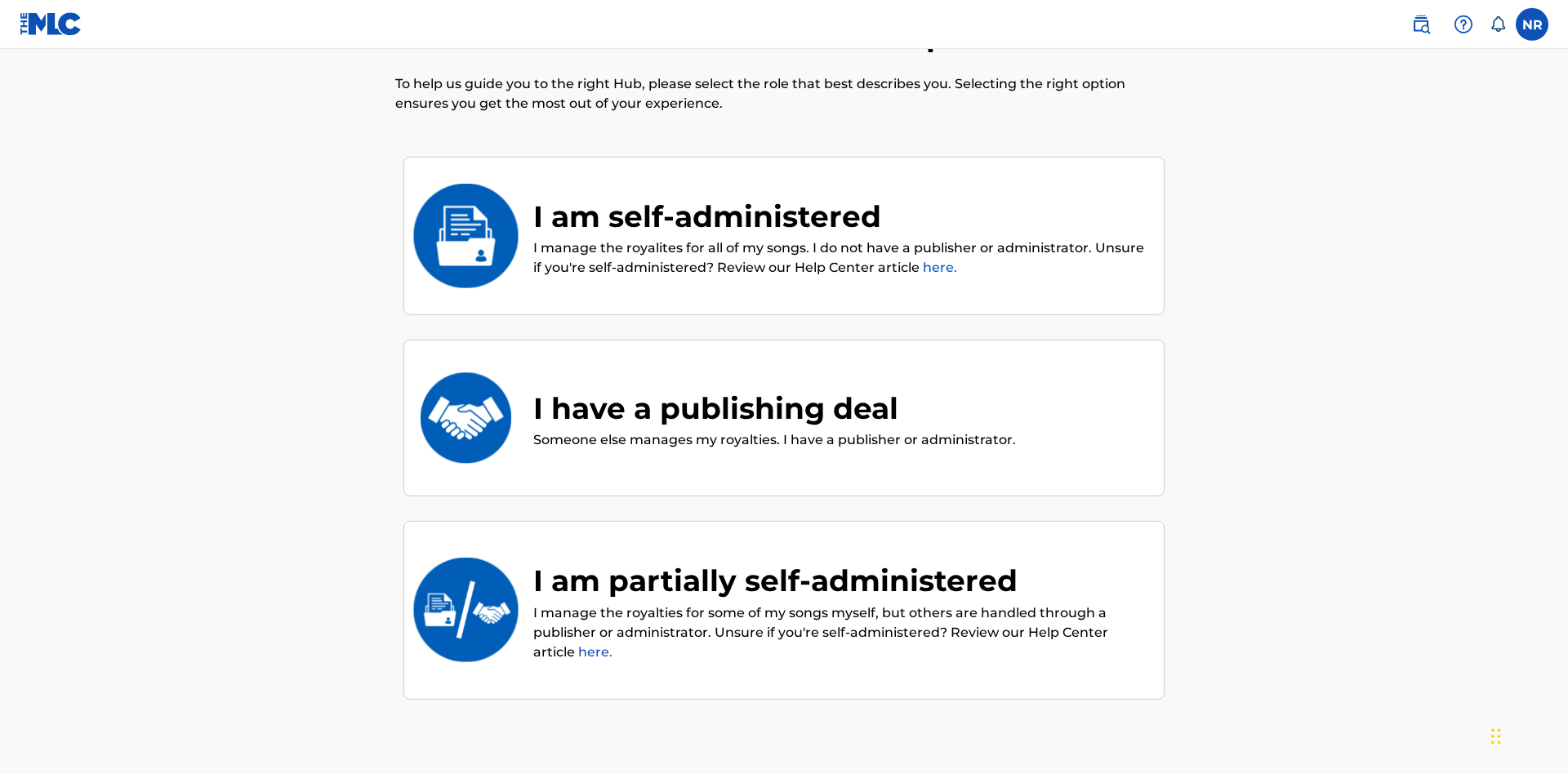
scroll to position [73, 0]
